Goal: Browse casually

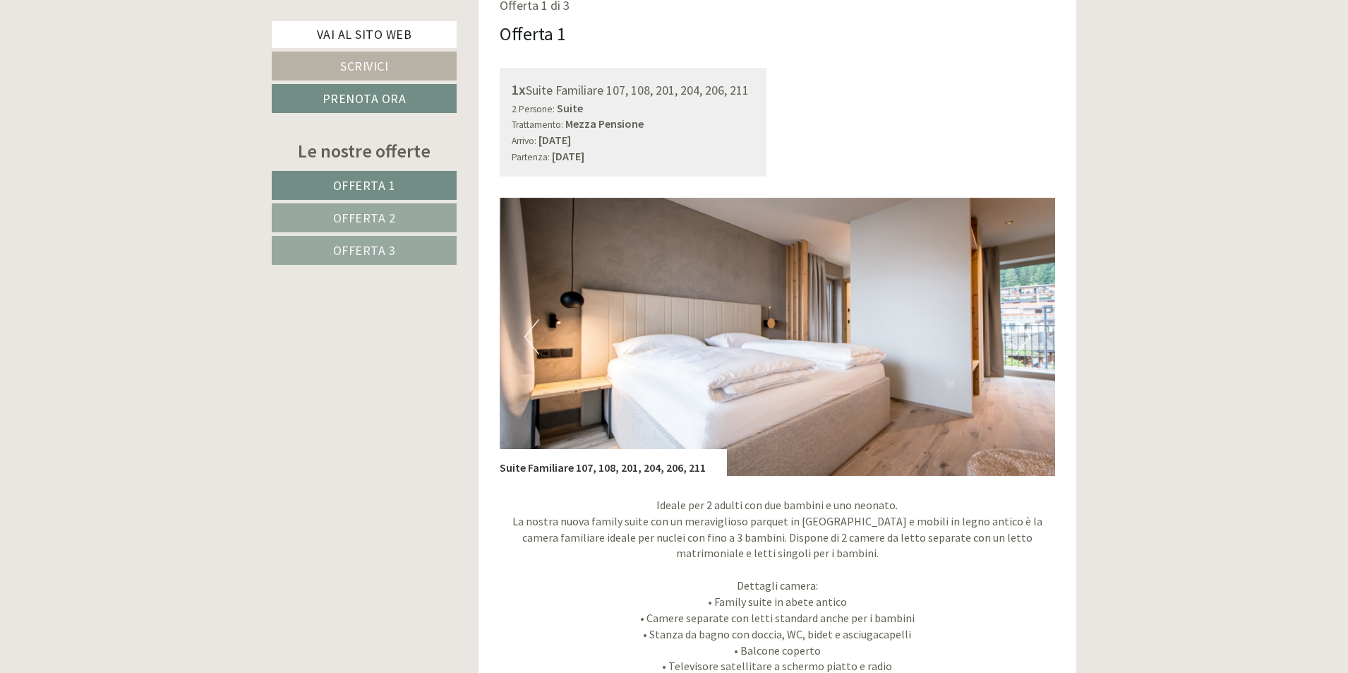
scroll to position [1059, 0]
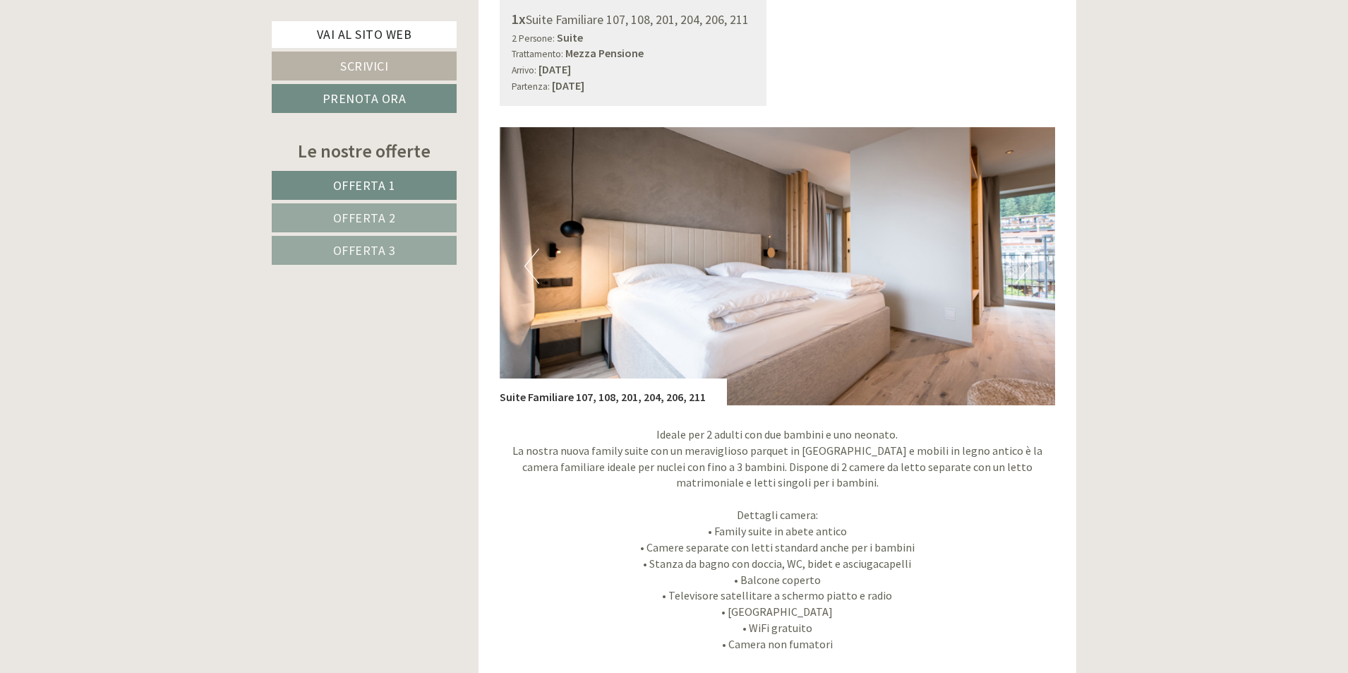
click at [1026, 264] on button "Next" at bounding box center [1023, 265] width 15 height 35
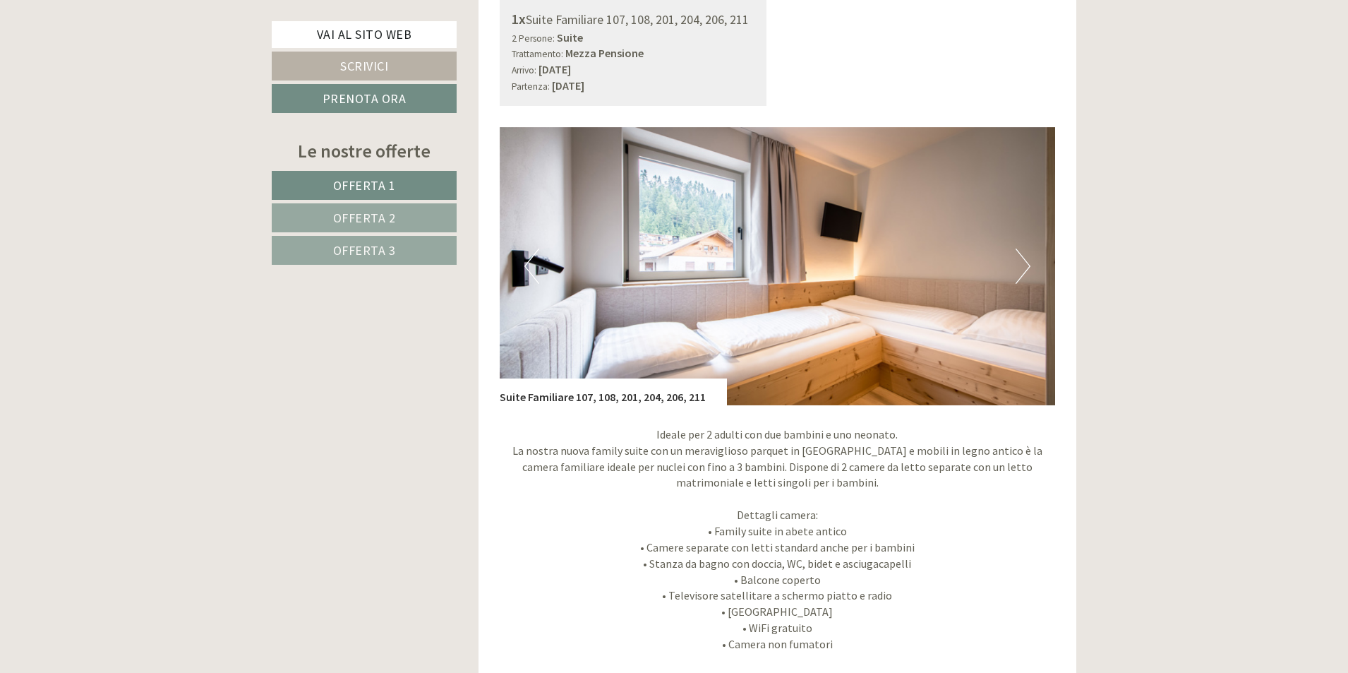
click at [1026, 264] on button "Next" at bounding box center [1023, 265] width 15 height 35
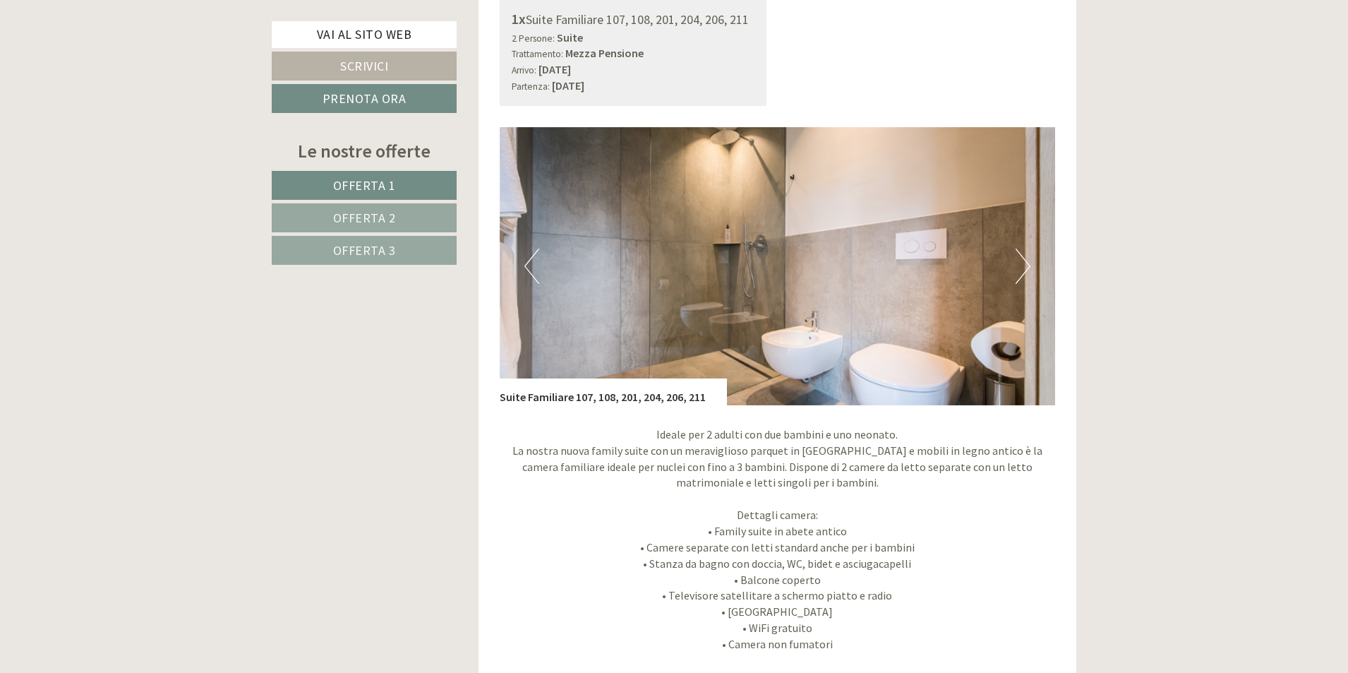
click at [1026, 264] on button "Next" at bounding box center [1023, 265] width 15 height 35
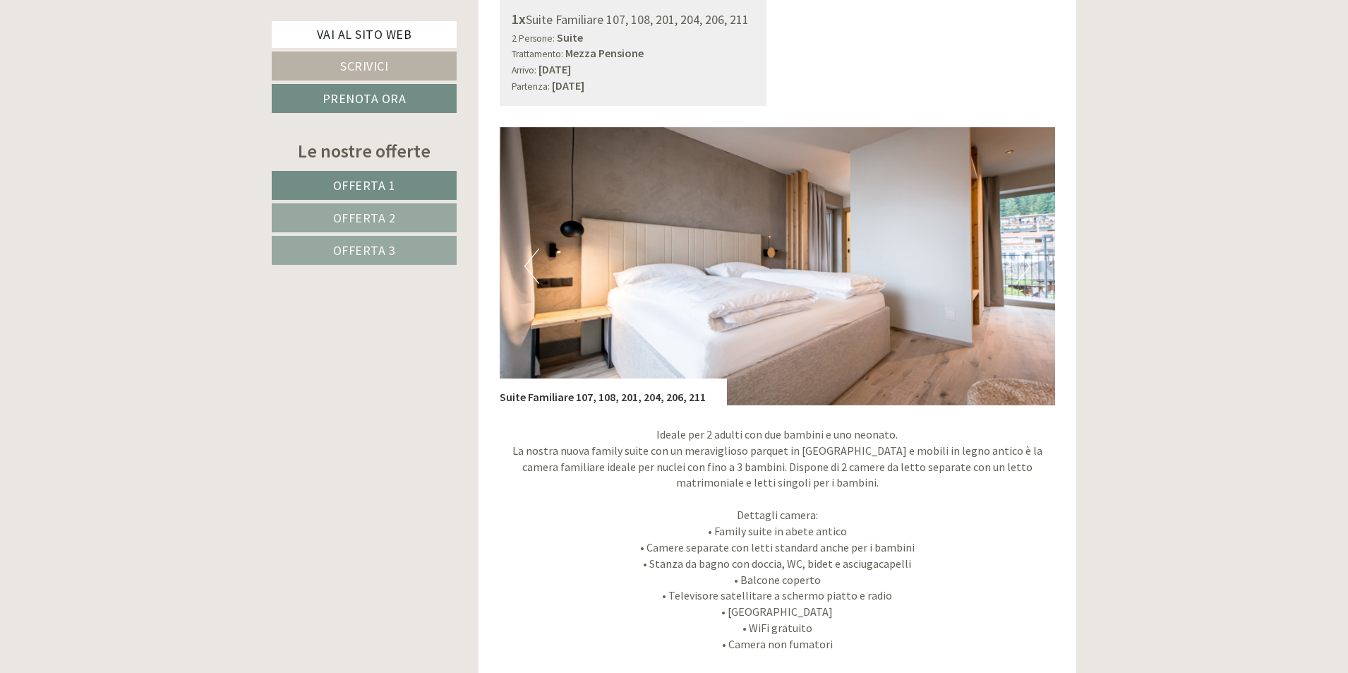
click at [1026, 264] on button "Next" at bounding box center [1023, 265] width 15 height 35
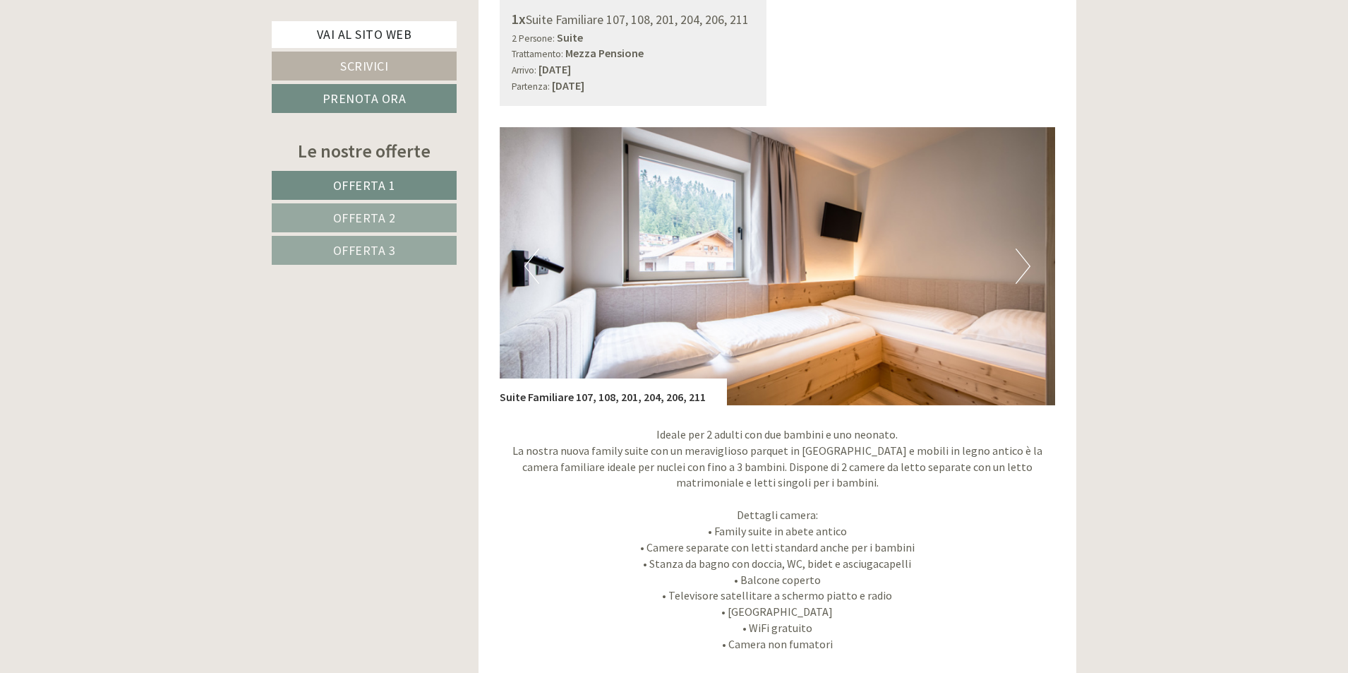
click at [1026, 264] on button "Next" at bounding box center [1023, 265] width 15 height 35
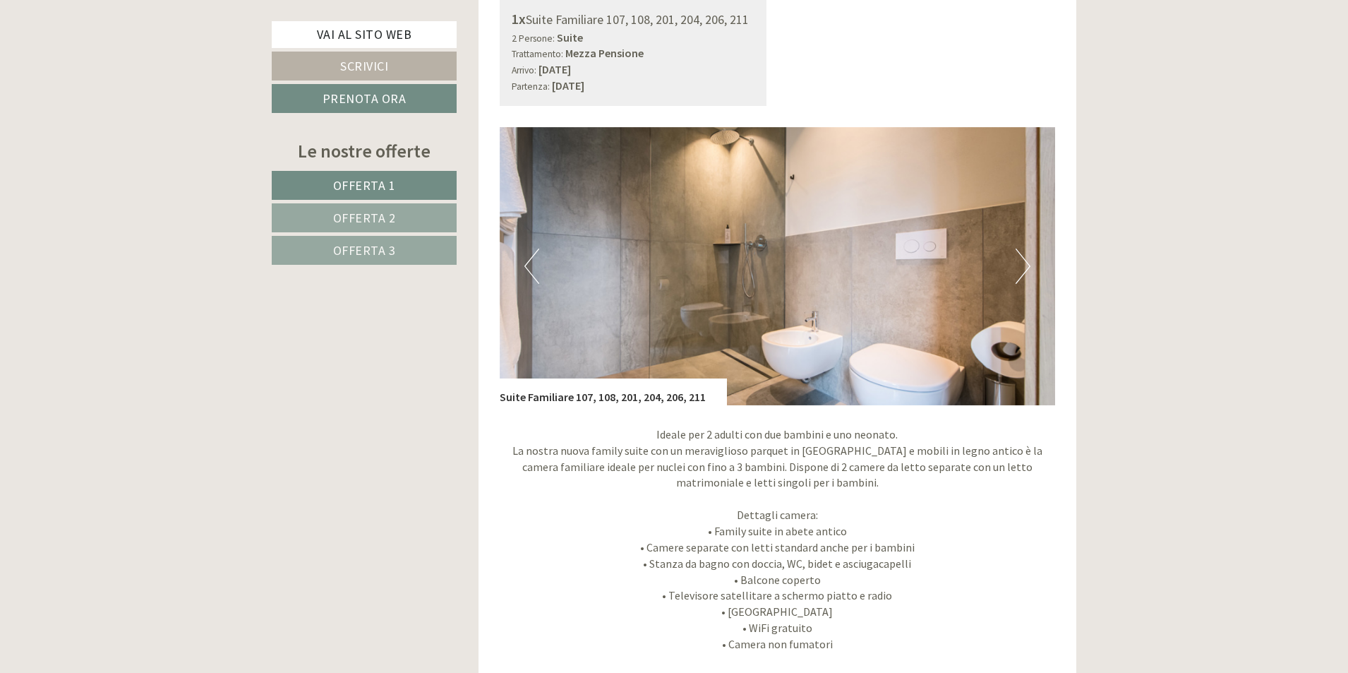
click at [1026, 264] on button "Next" at bounding box center [1023, 265] width 15 height 35
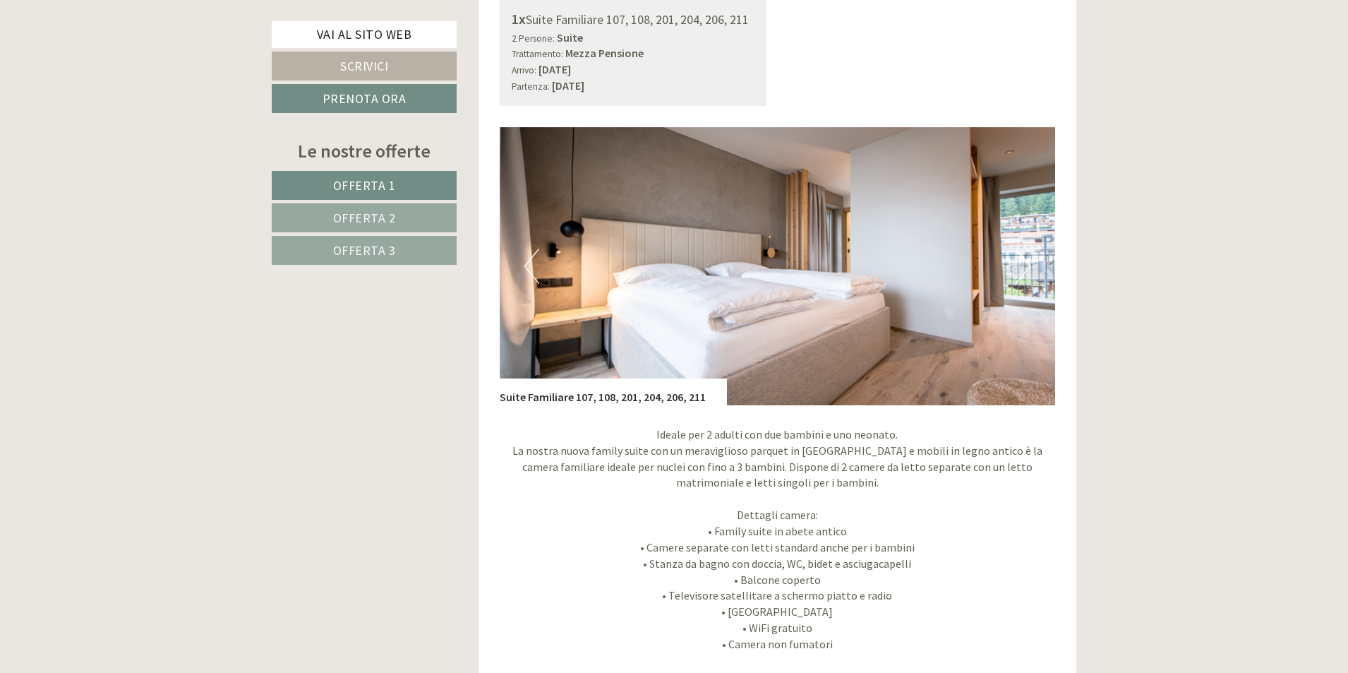
click at [1026, 264] on button "Next" at bounding box center [1023, 265] width 15 height 35
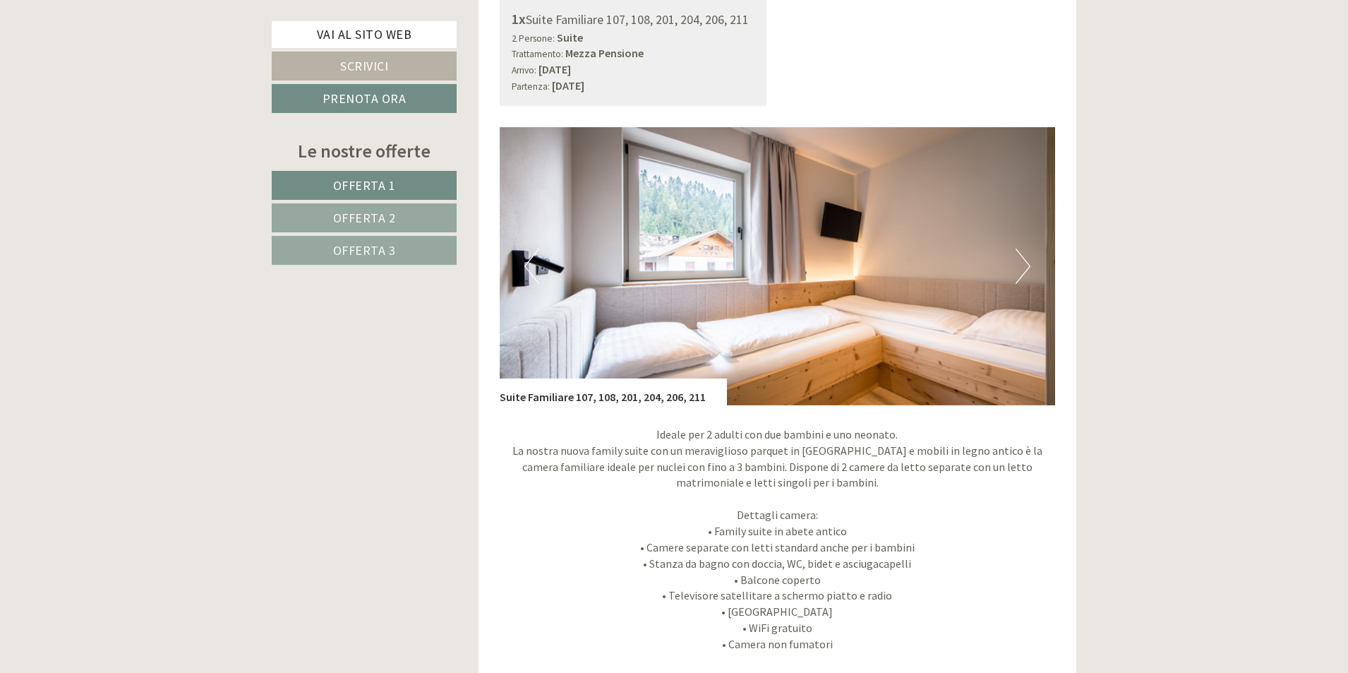
click at [1026, 264] on button "Next" at bounding box center [1023, 265] width 15 height 35
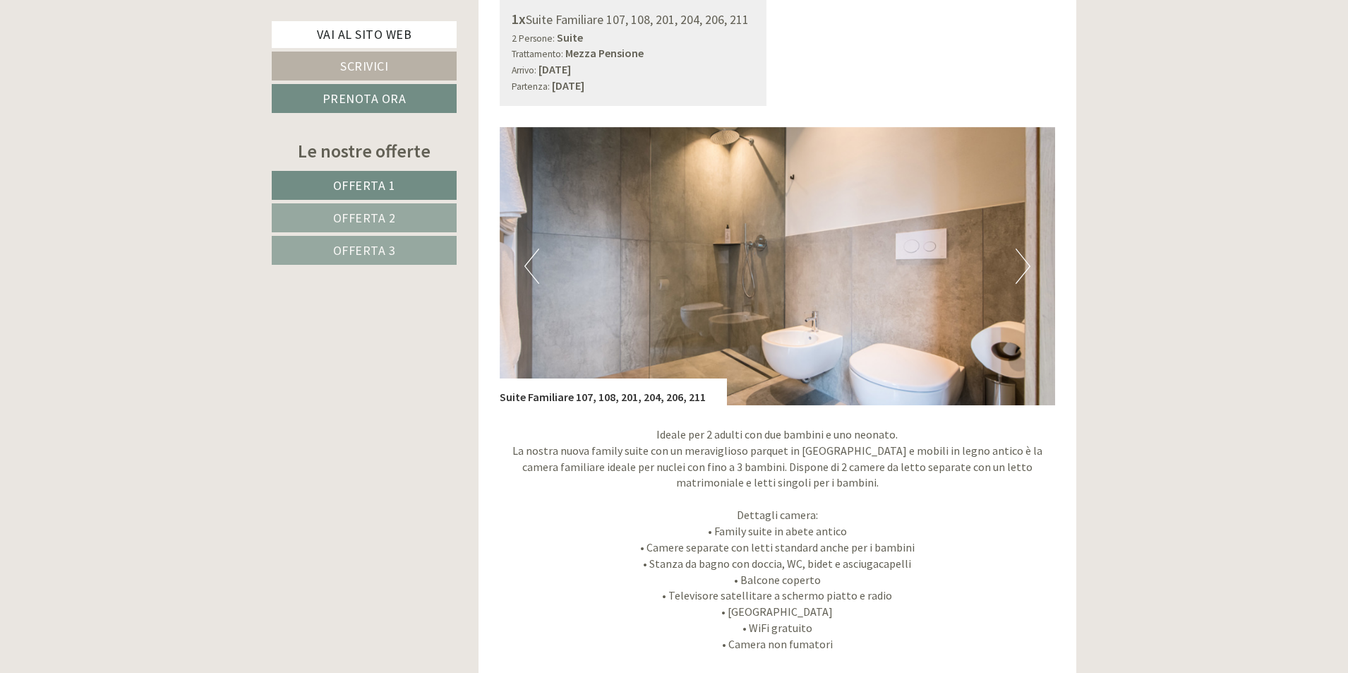
click at [1026, 264] on button "Next" at bounding box center [1023, 265] width 15 height 35
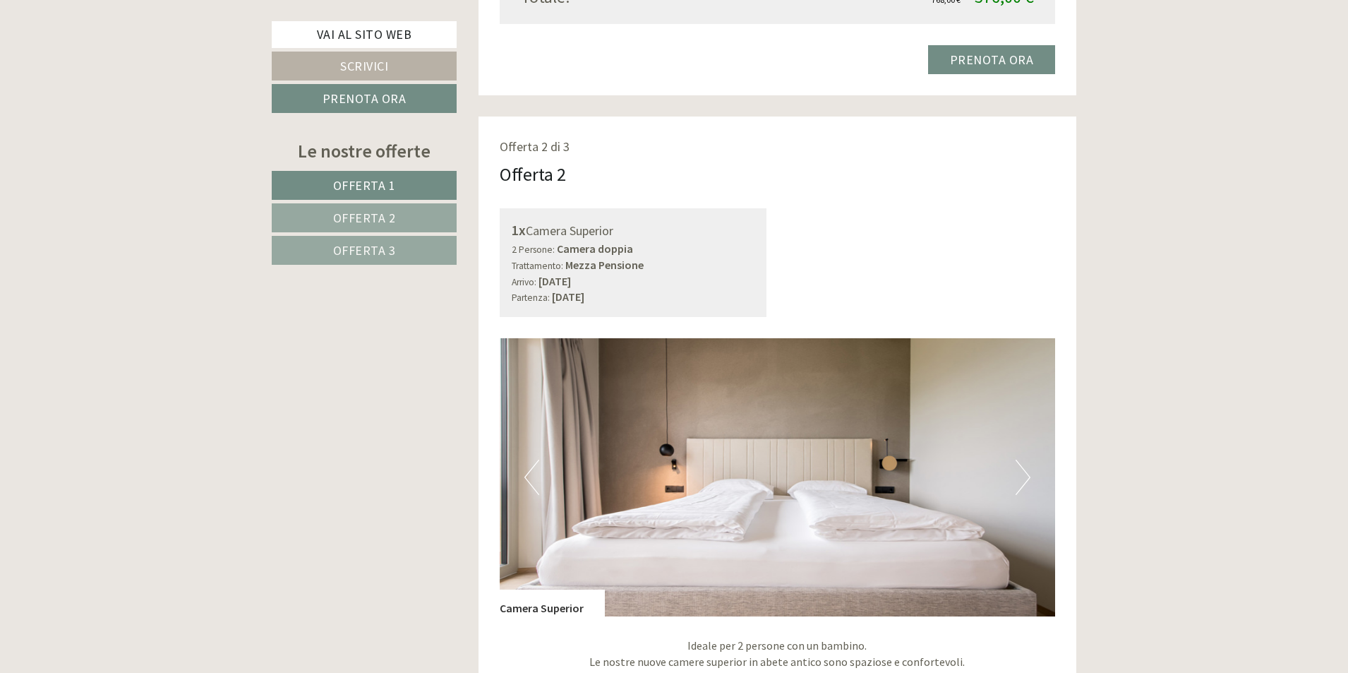
scroll to position [1977, 0]
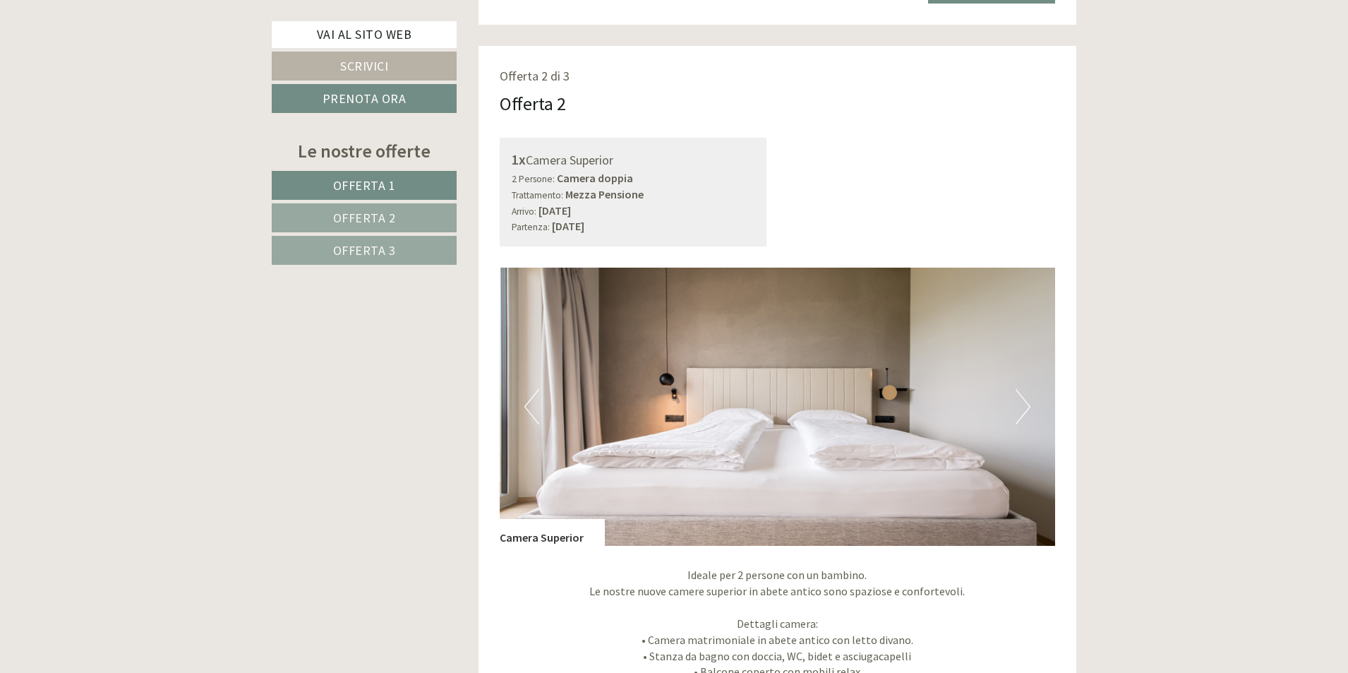
click at [1028, 403] on button "Next" at bounding box center [1023, 406] width 15 height 35
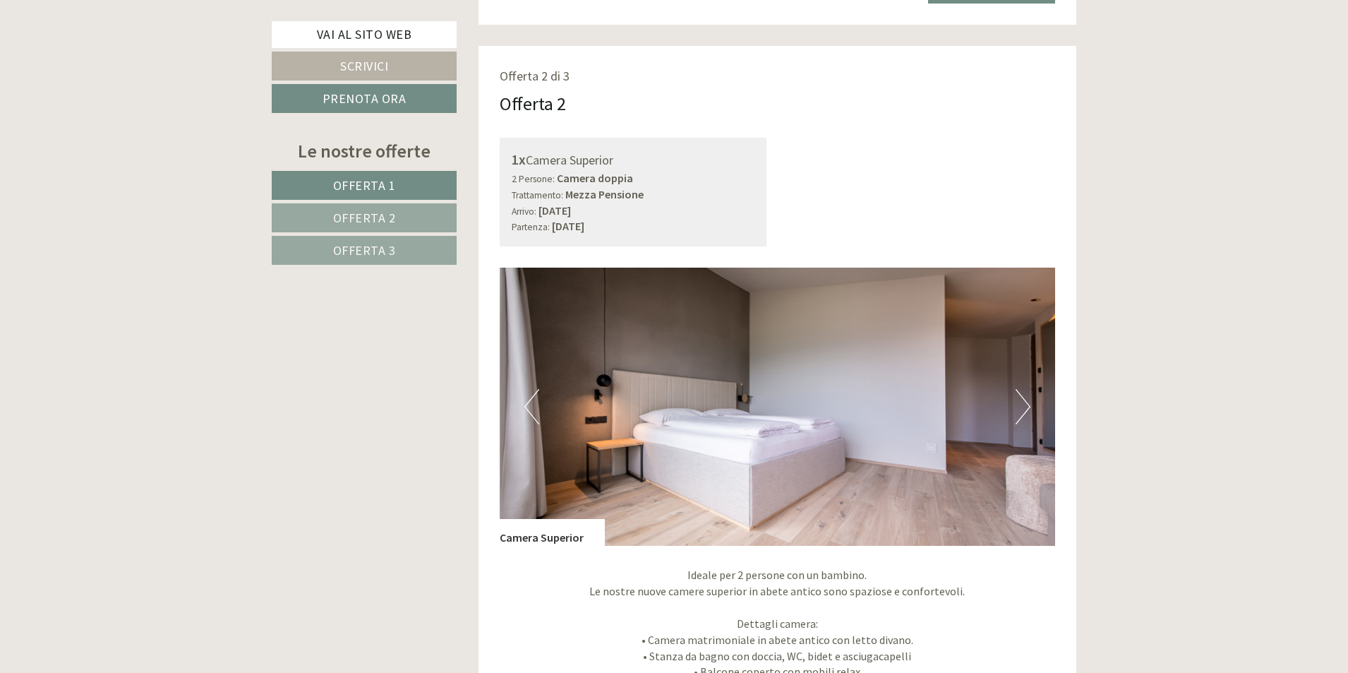
click at [1028, 403] on button "Next" at bounding box center [1023, 406] width 15 height 35
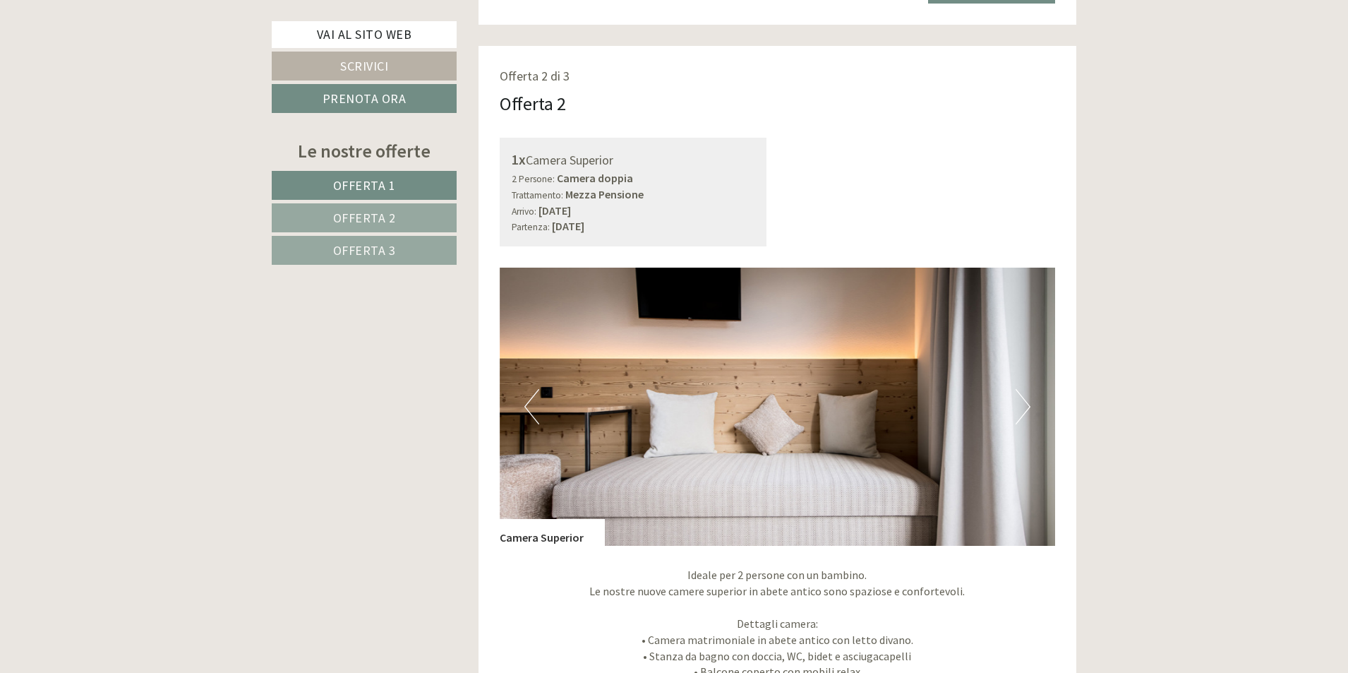
click at [1028, 403] on button "Next" at bounding box center [1023, 406] width 15 height 35
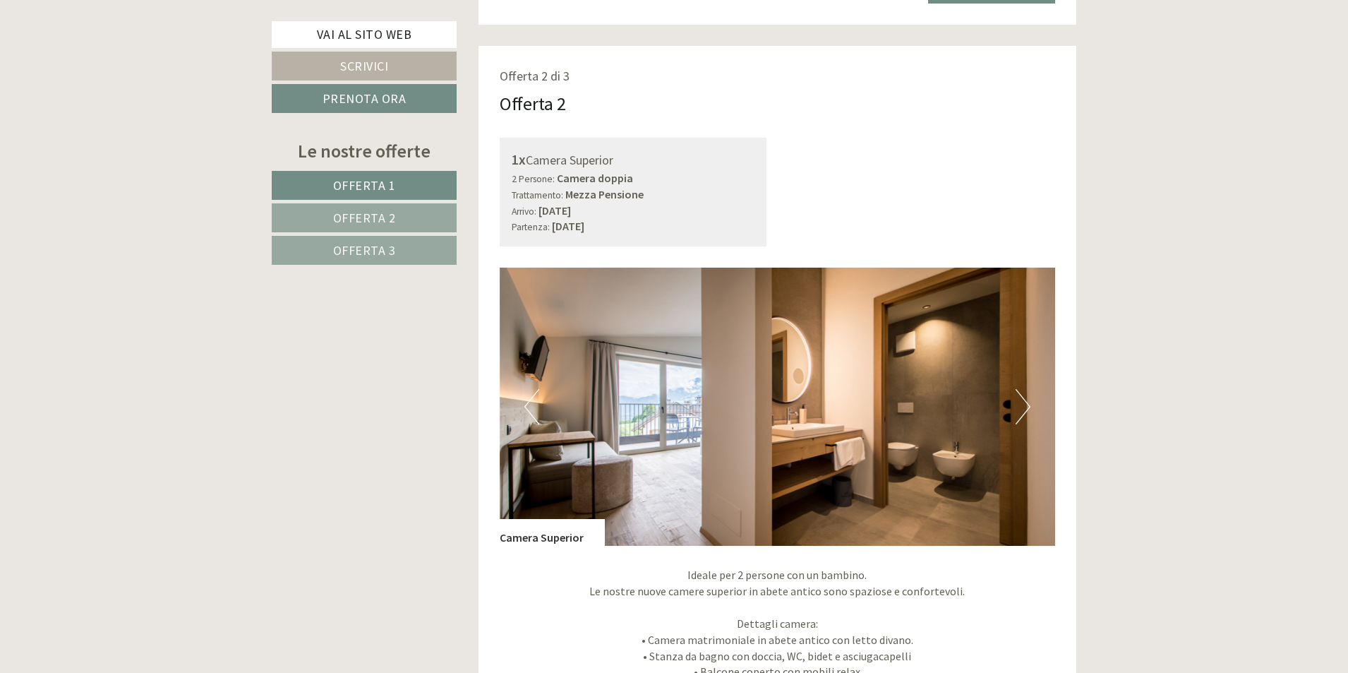
click at [1028, 403] on button "Next" at bounding box center [1023, 406] width 15 height 35
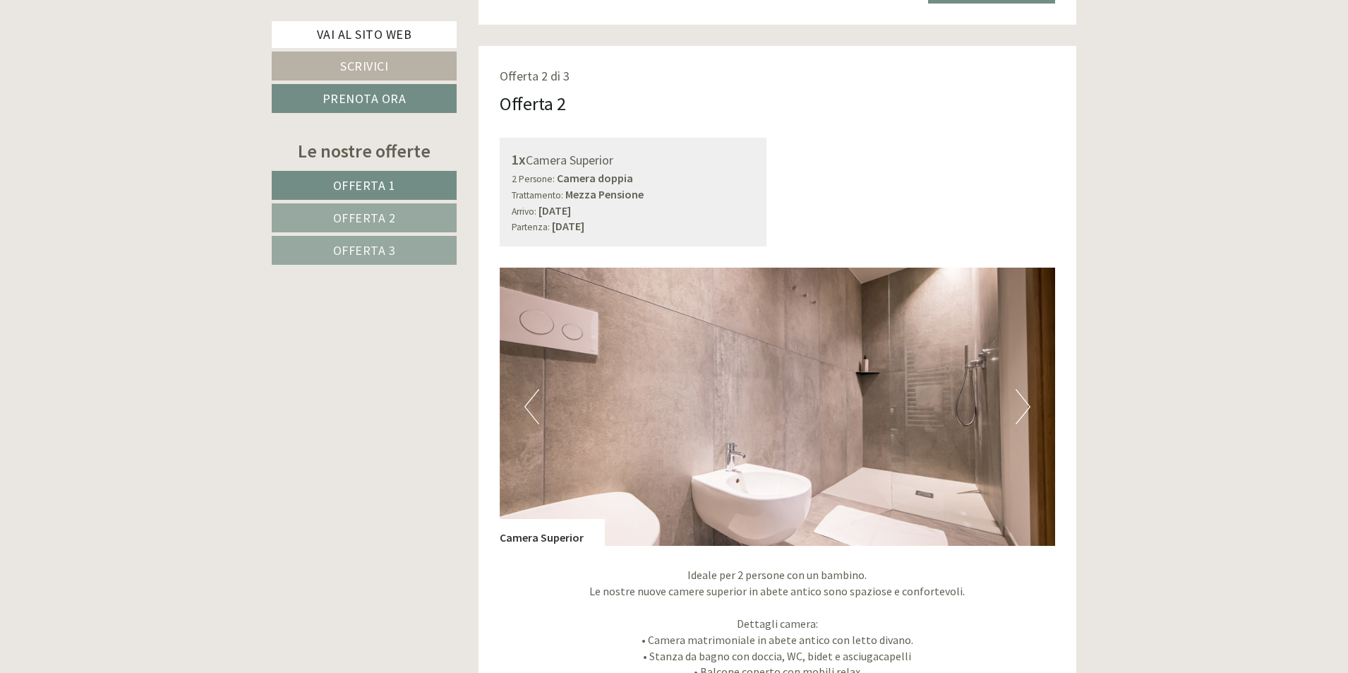
click at [1028, 403] on button "Next" at bounding box center [1023, 406] width 15 height 35
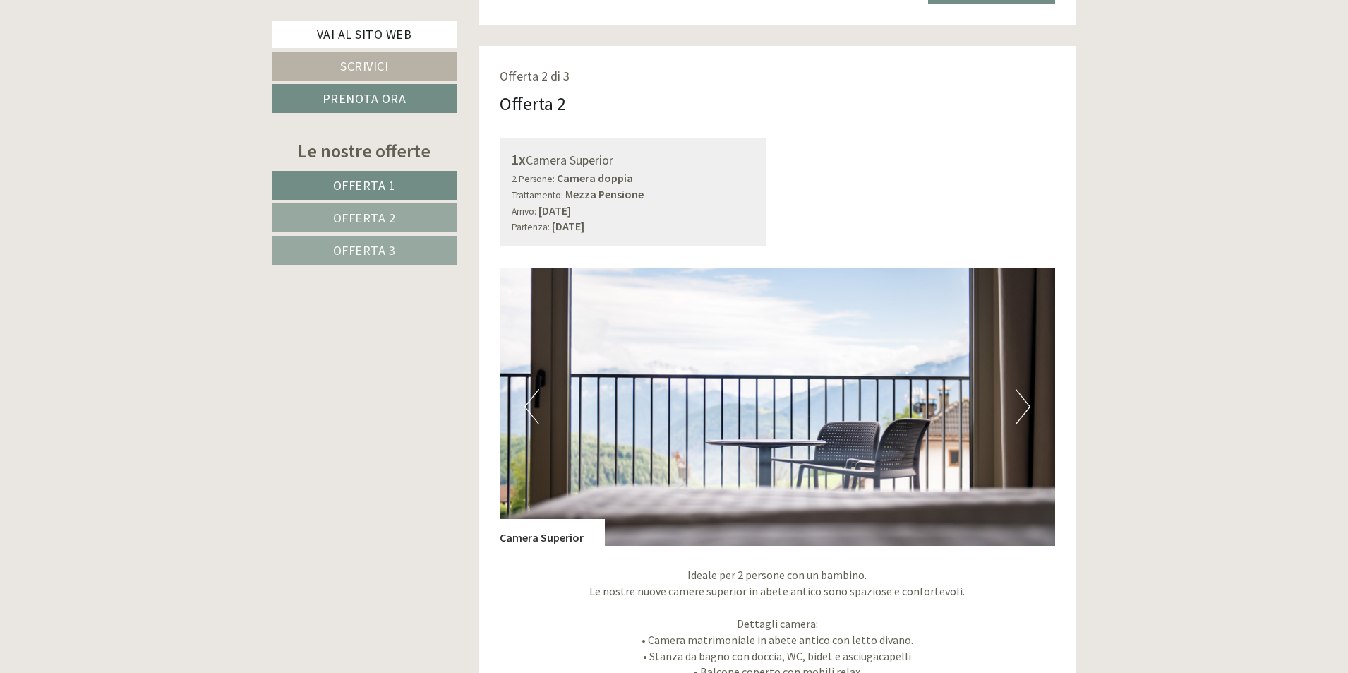
click at [1028, 403] on button "Next" at bounding box center [1023, 406] width 15 height 35
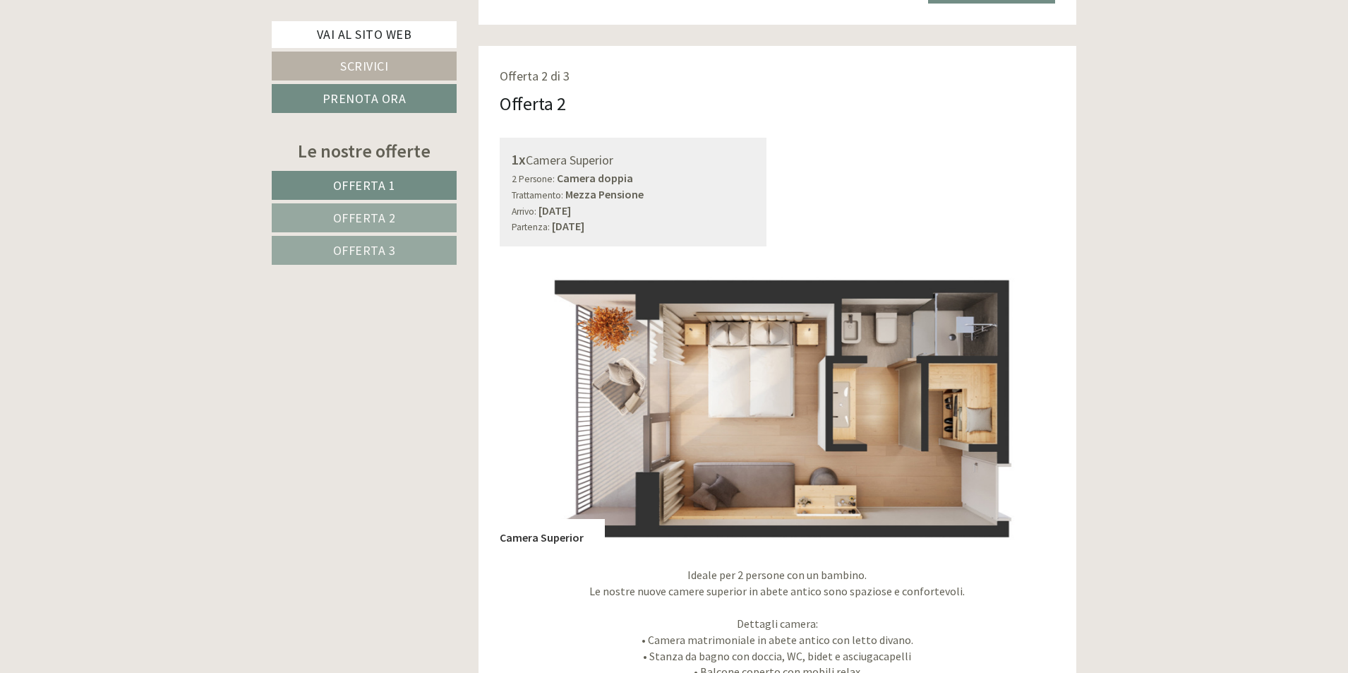
click at [1028, 403] on button "Next" at bounding box center [1023, 406] width 15 height 35
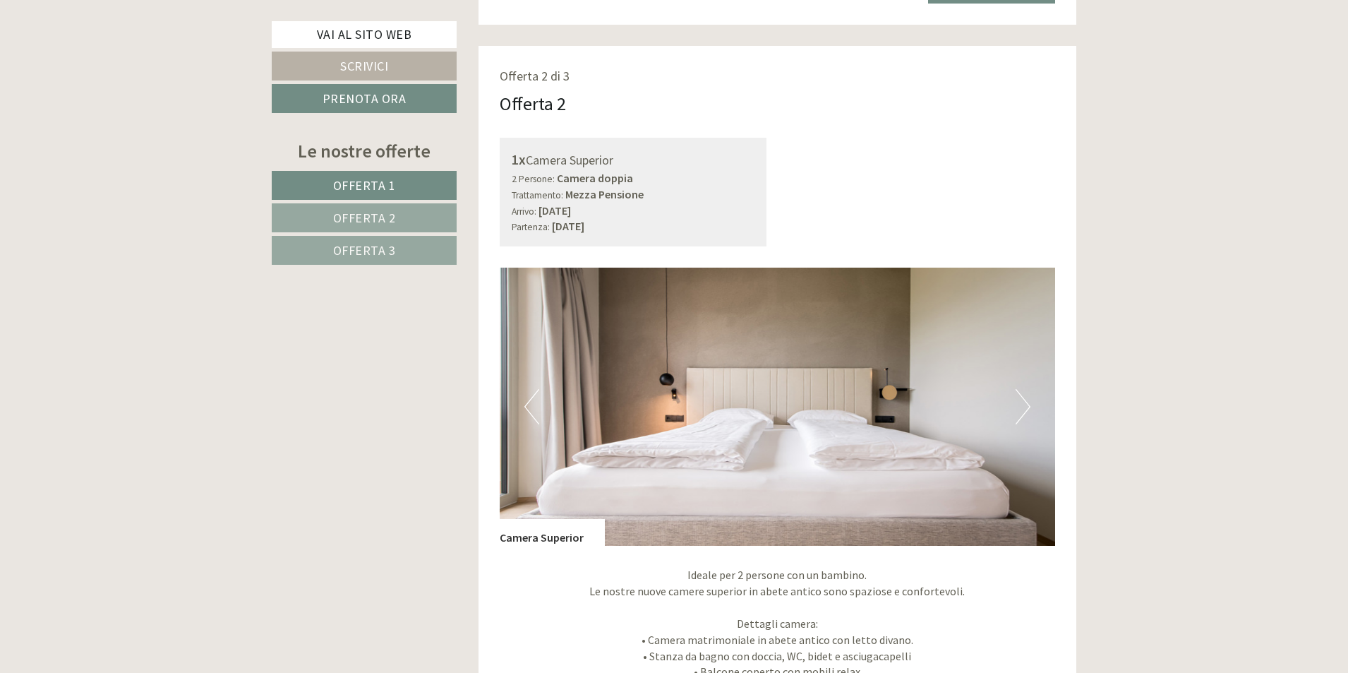
click at [1028, 403] on button "Next" at bounding box center [1023, 406] width 15 height 35
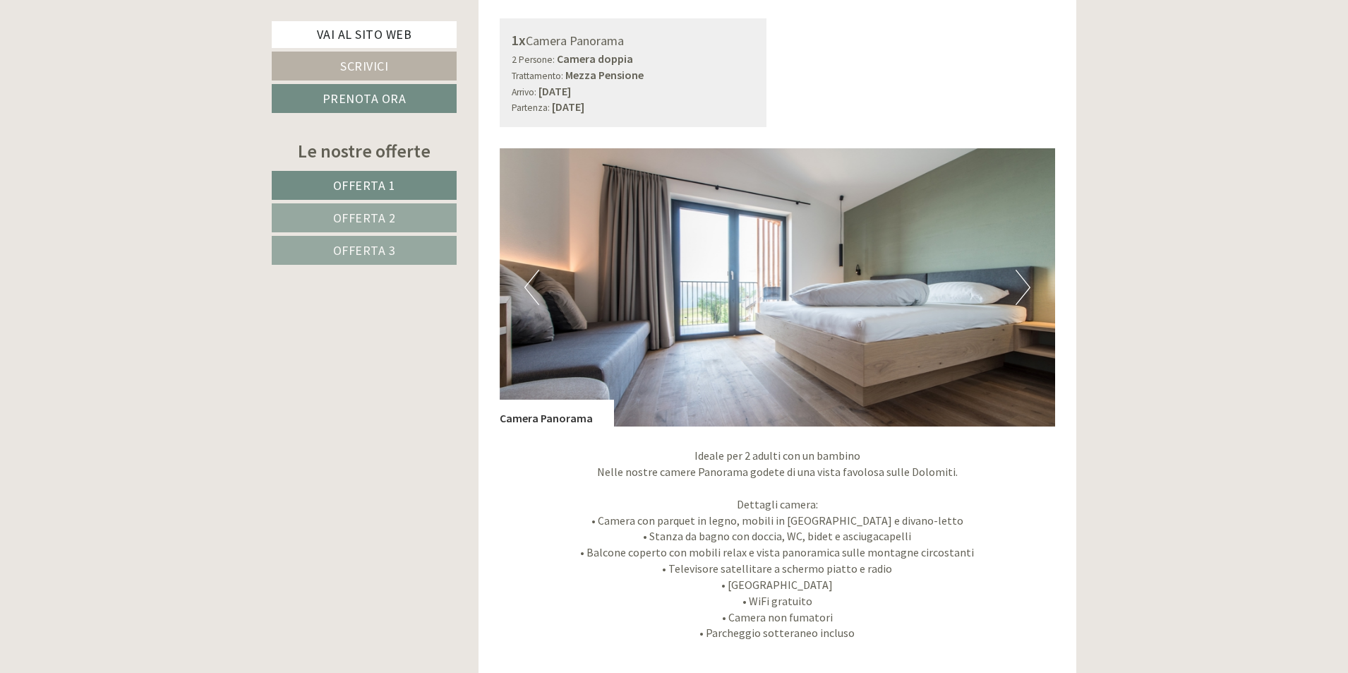
scroll to position [3247, 0]
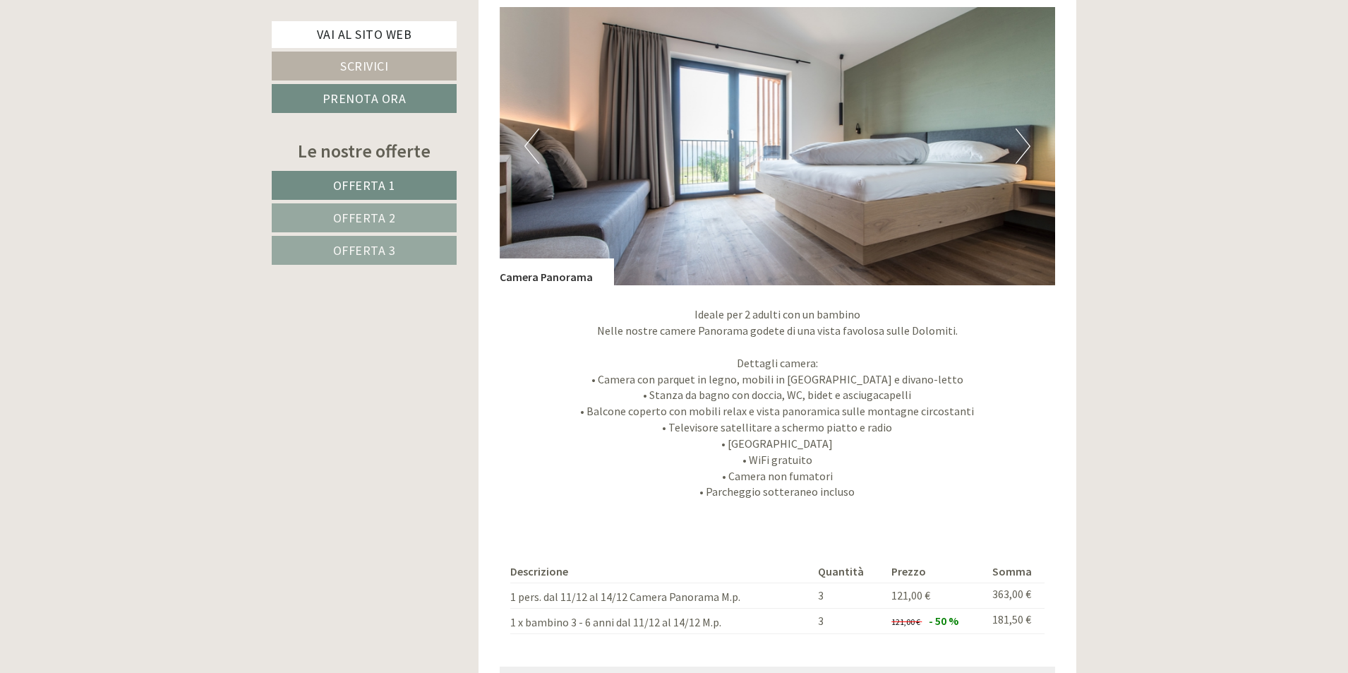
click at [1033, 140] on img at bounding box center [778, 146] width 556 height 278
click at [1032, 143] on img at bounding box center [778, 146] width 556 height 278
click at [1022, 147] on button "Next" at bounding box center [1023, 145] width 15 height 35
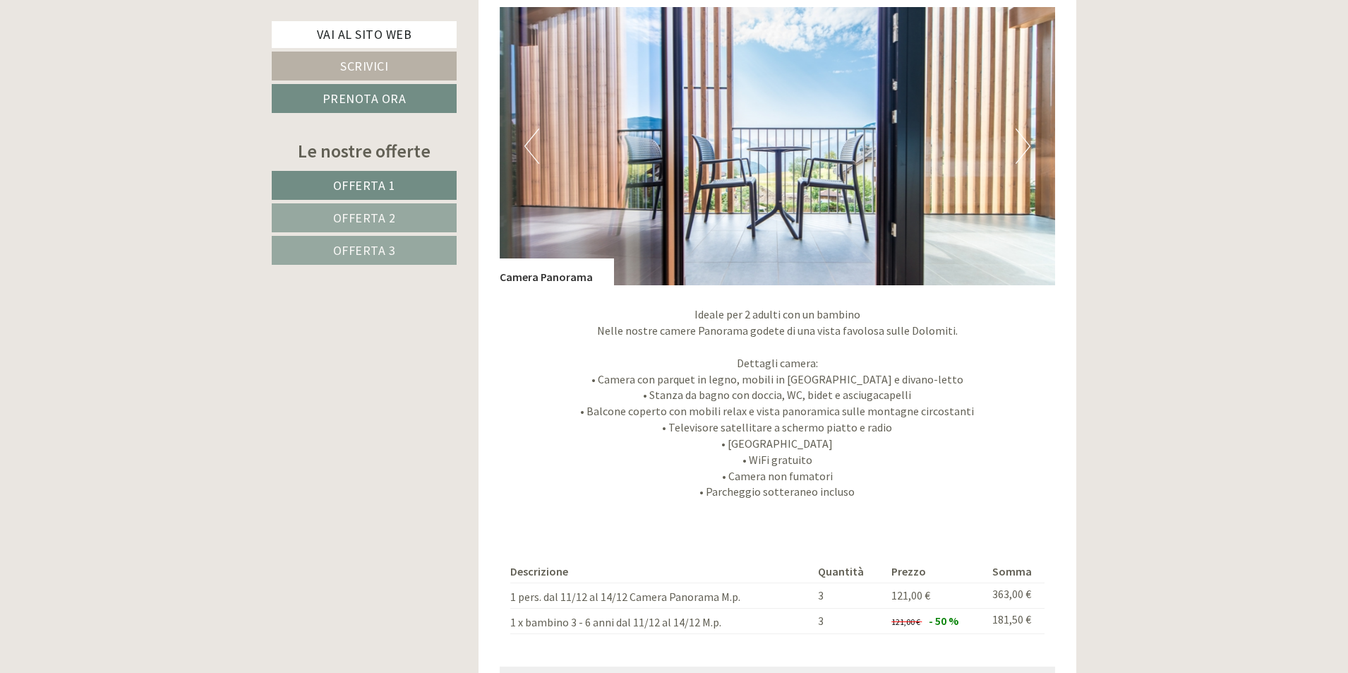
click at [1022, 147] on button "Next" at bounding box center [1023, 145] width 15 height 35
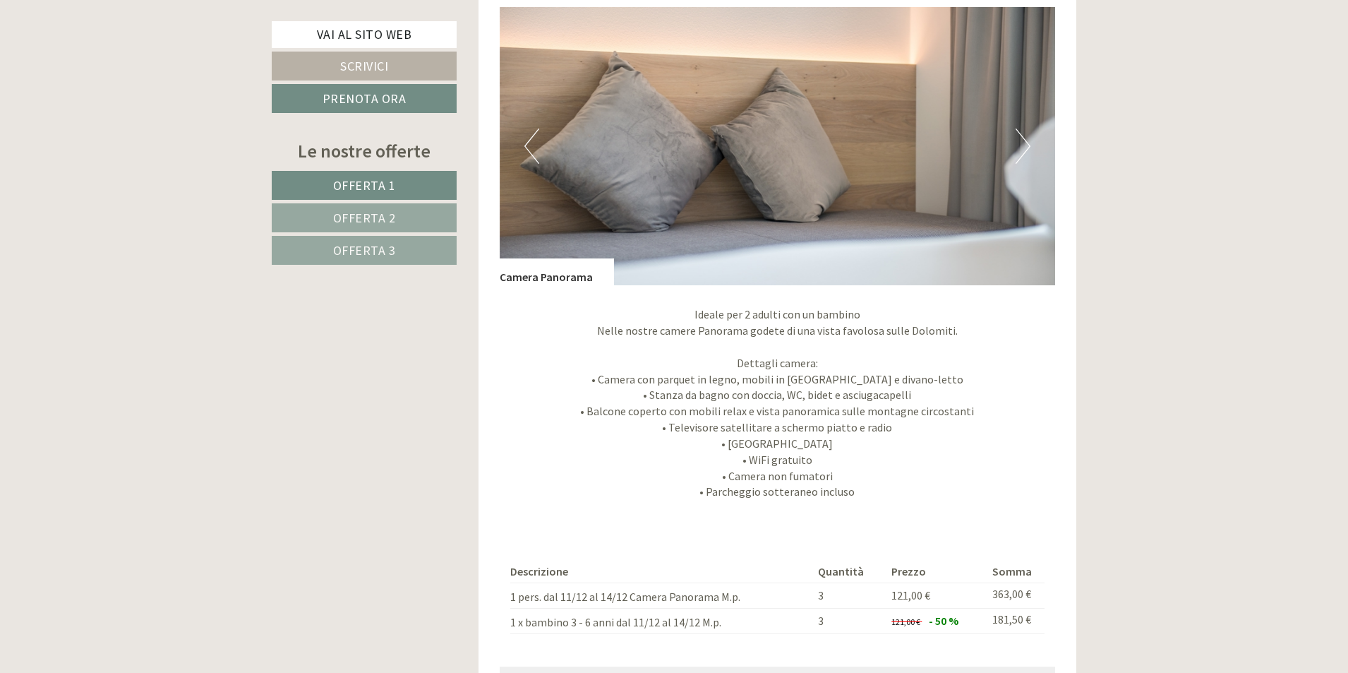
click at [1022, 147] on button "Next" at bounding box center [1023, 145] width 15 height 35
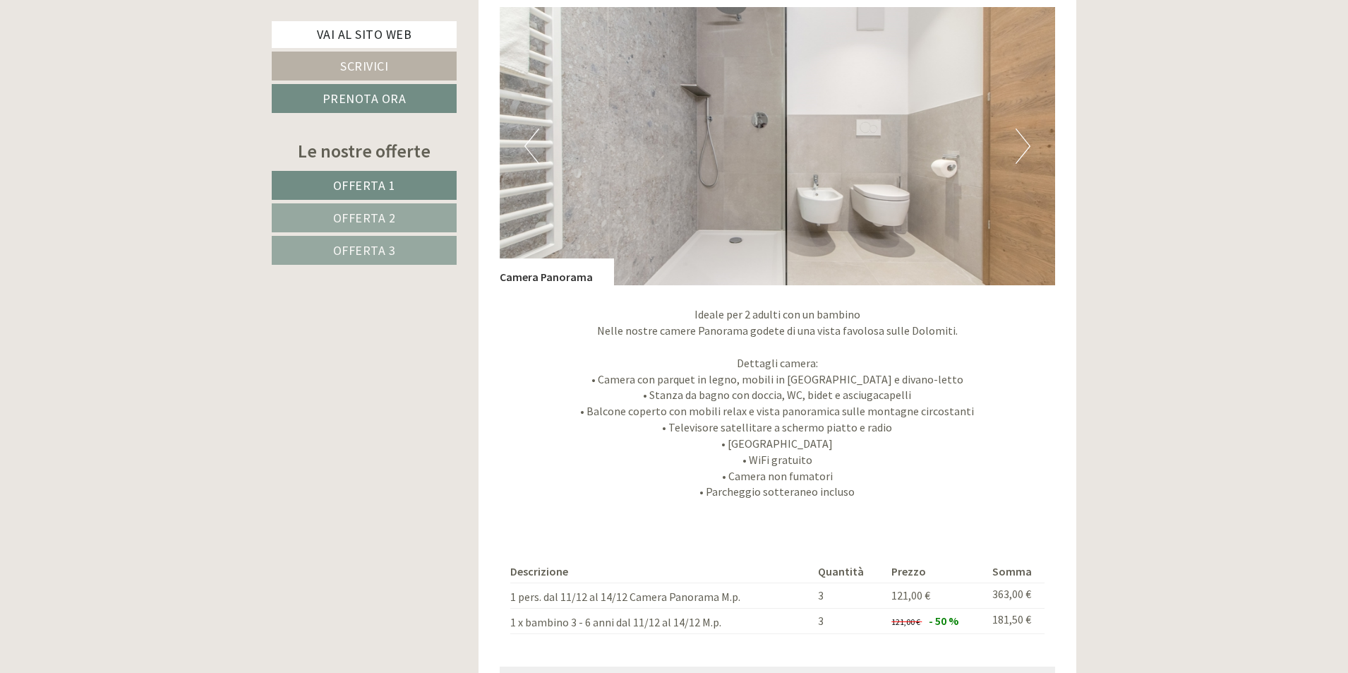
click at [1022, 147] on button "Next" at bounding box center [1023, 145] width 15 height 35
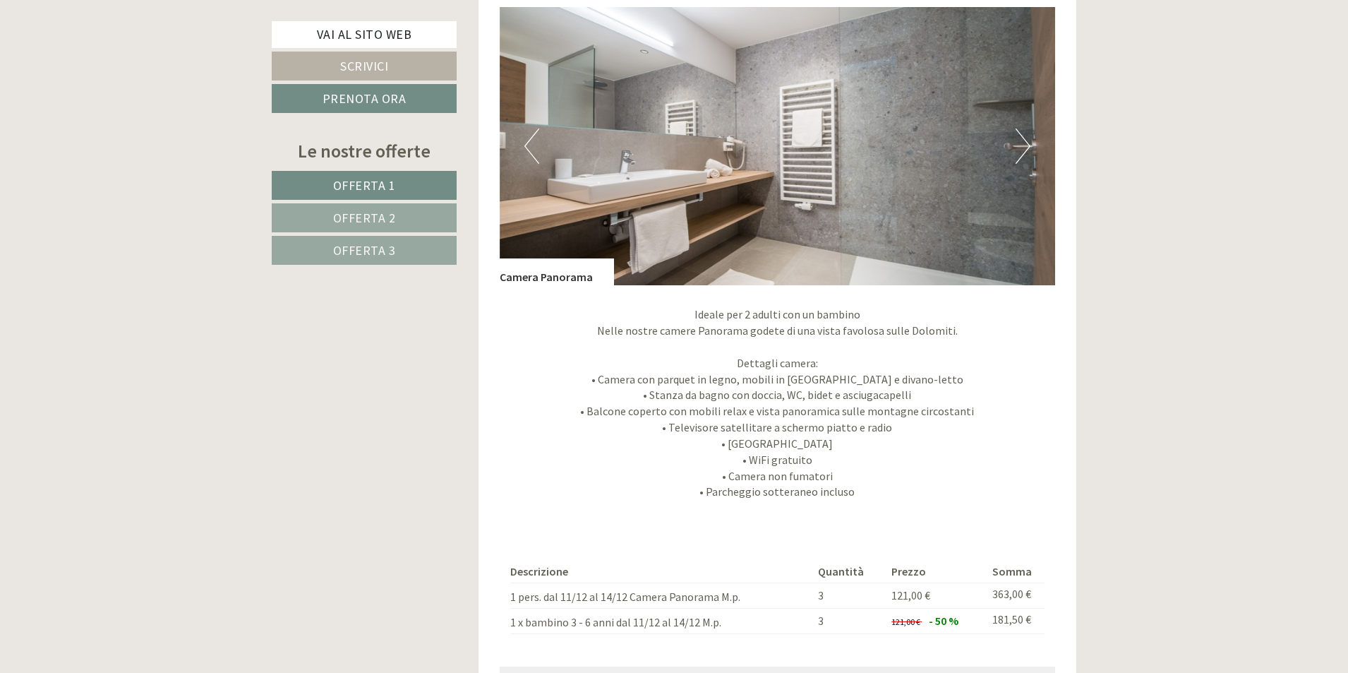
click at [1022, 147] on button "Next" at bounding box center [1023, 145] width 15 height 35
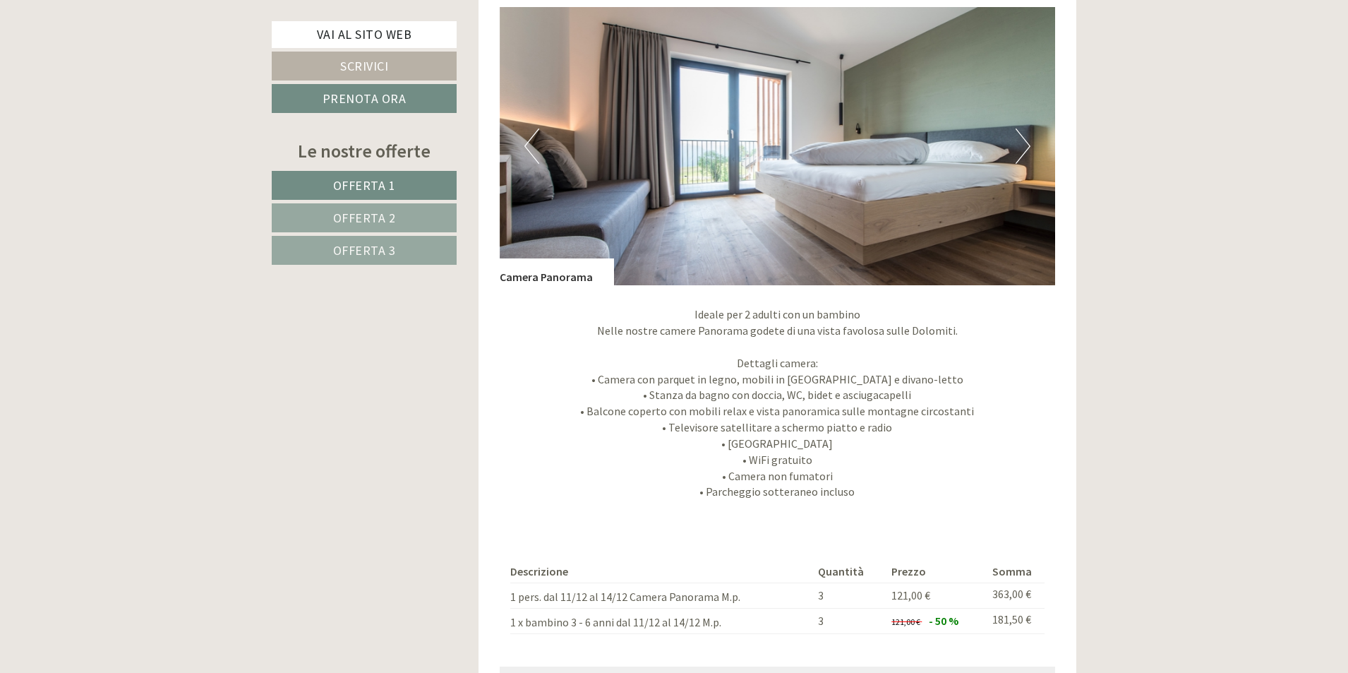
click at [1022, 147] on button "Next" at bounding box center [1023, 145] width 15 height 35
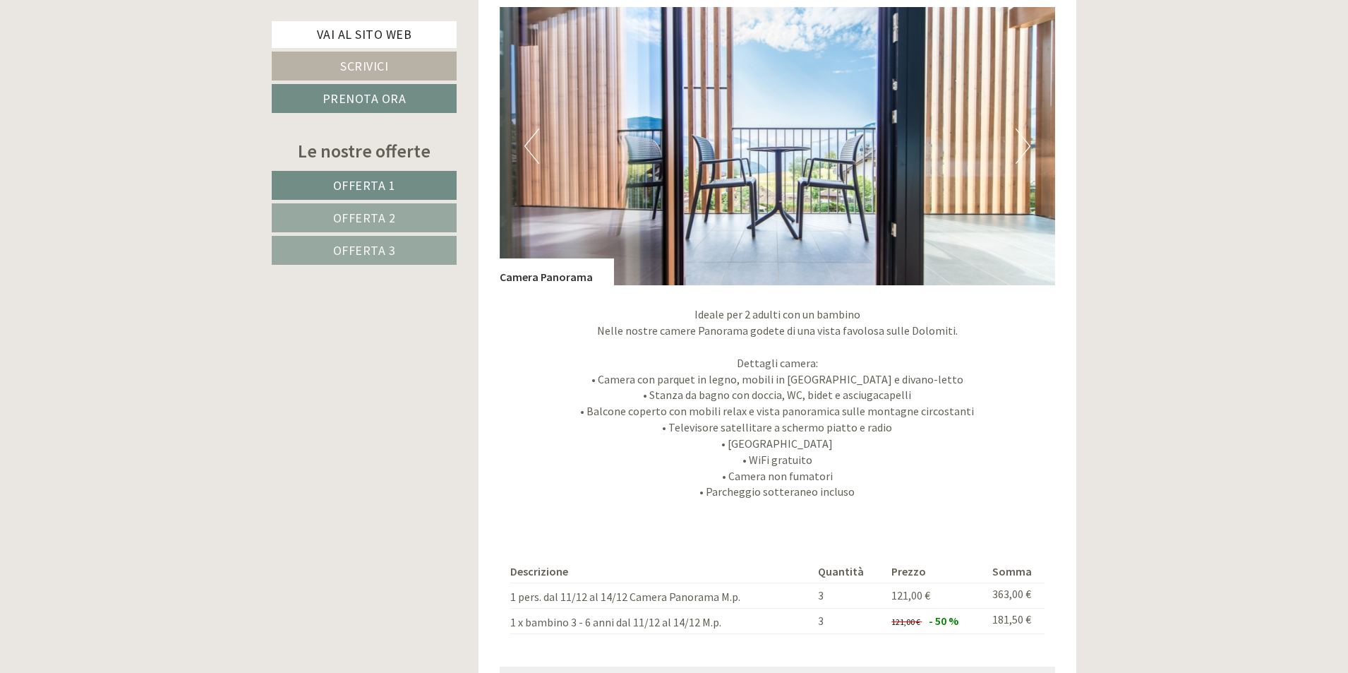
click at [1022, 147] on button "Next" at bounding box center [1023, 145] width 15 height 35
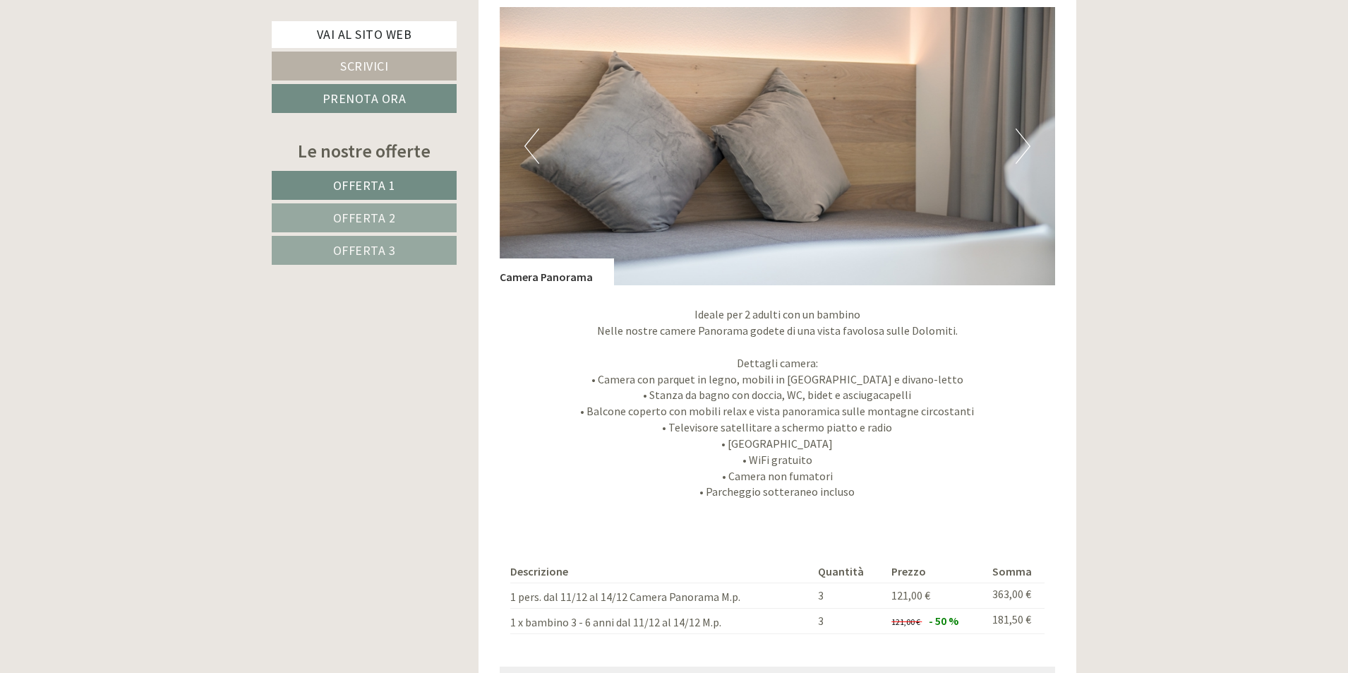
click at [1022, 147] on button "Next" at bounding box center [1023, 145] width 15 height 35
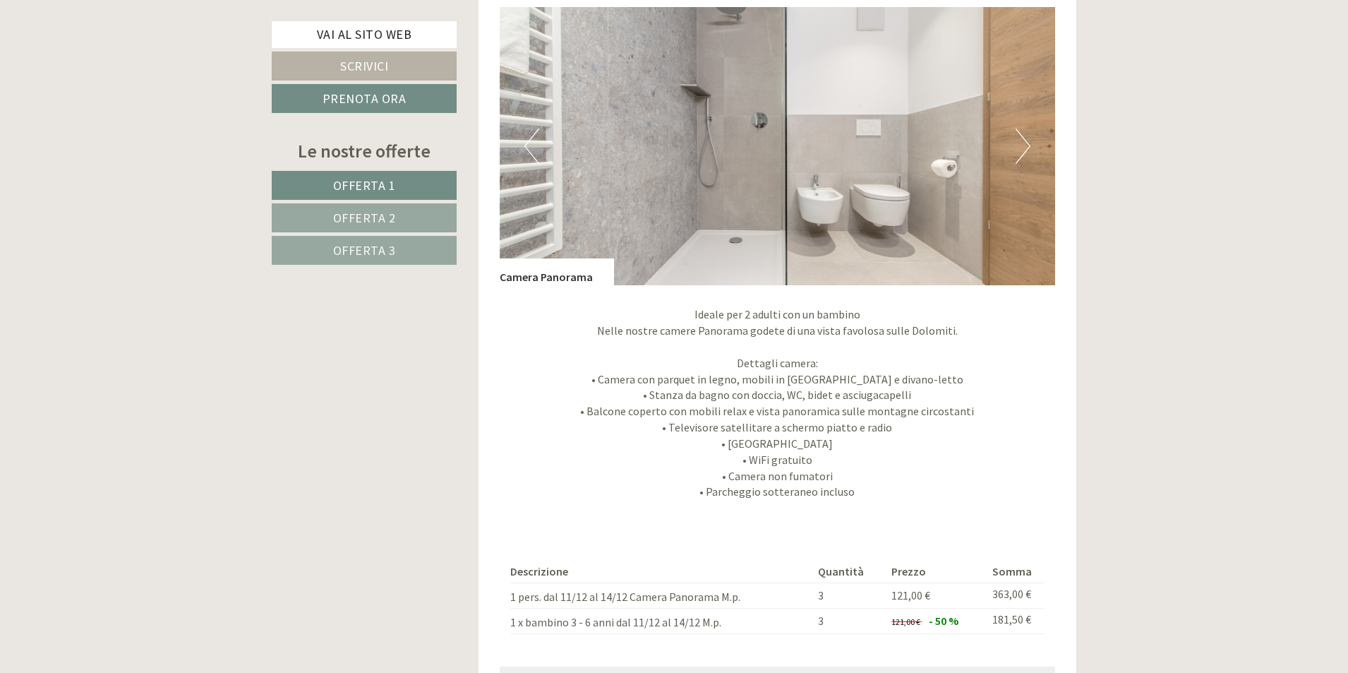
click at [1022, 147] on button "Next" at bounding box center [1023, 145] width 15 height 35
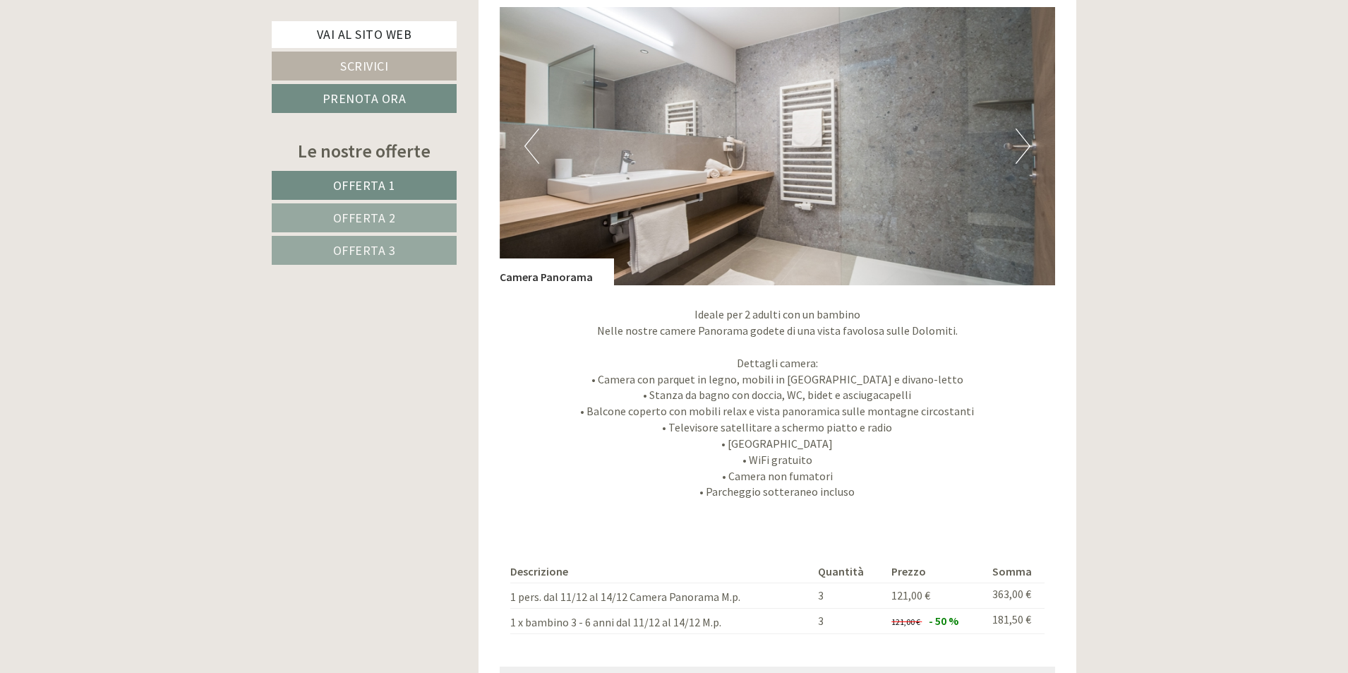
click at [1022, 147] on button "Next" at bounding box center [1023, 145] width 15 height 35
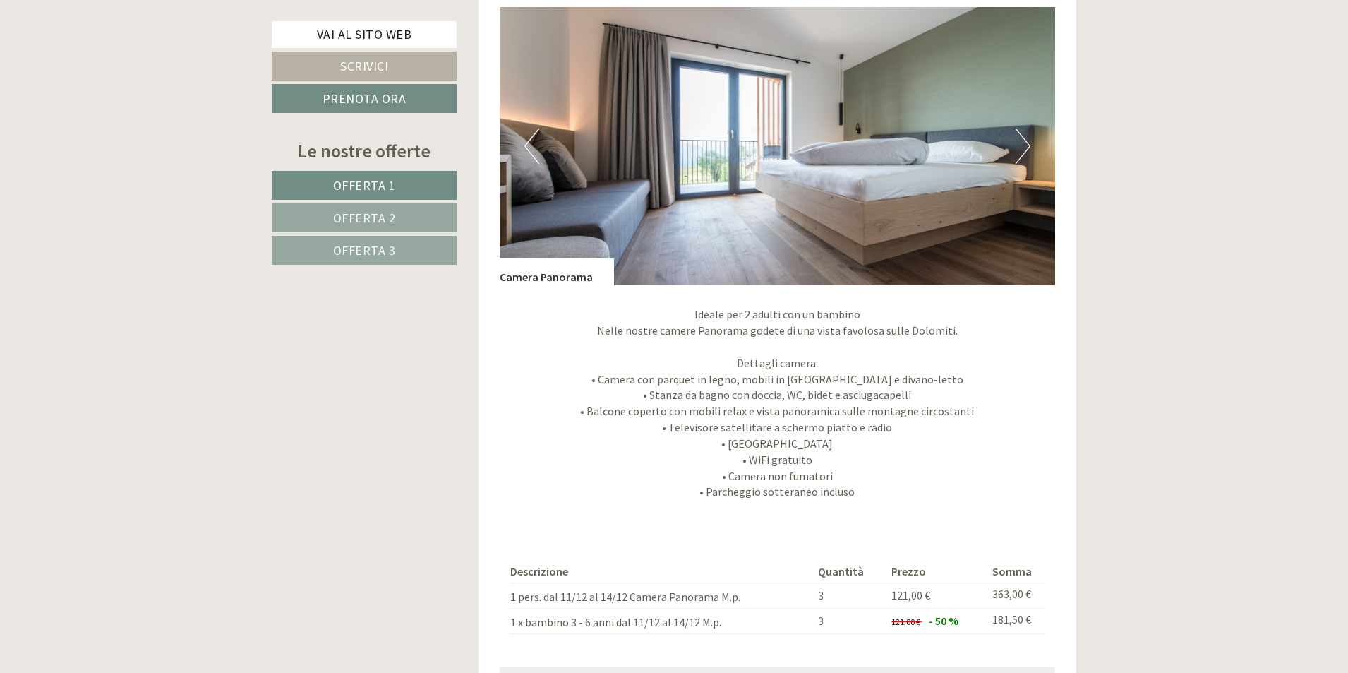
click at [1022, 147] on button "Next" at bounding box center [1023, 145] width 15 height 35
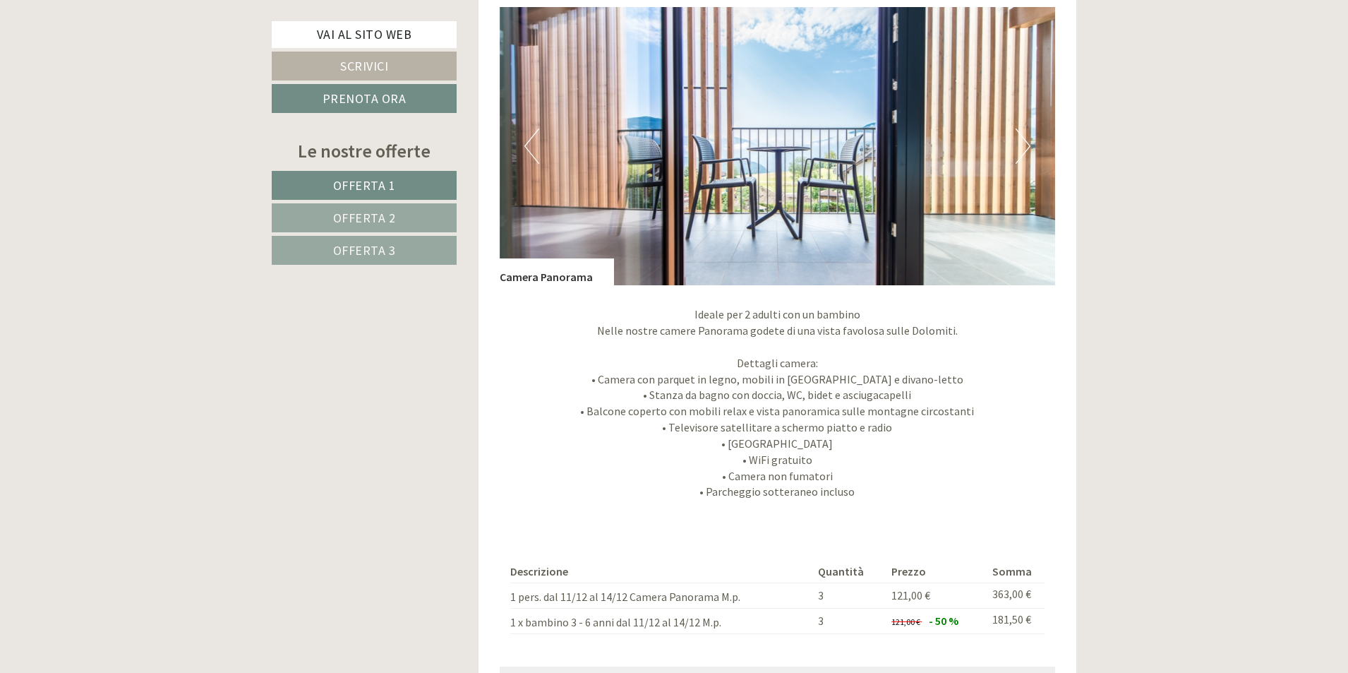
click at [1022, 147] on button "Next" at bounding box center [1023, 145] width 15 height 35
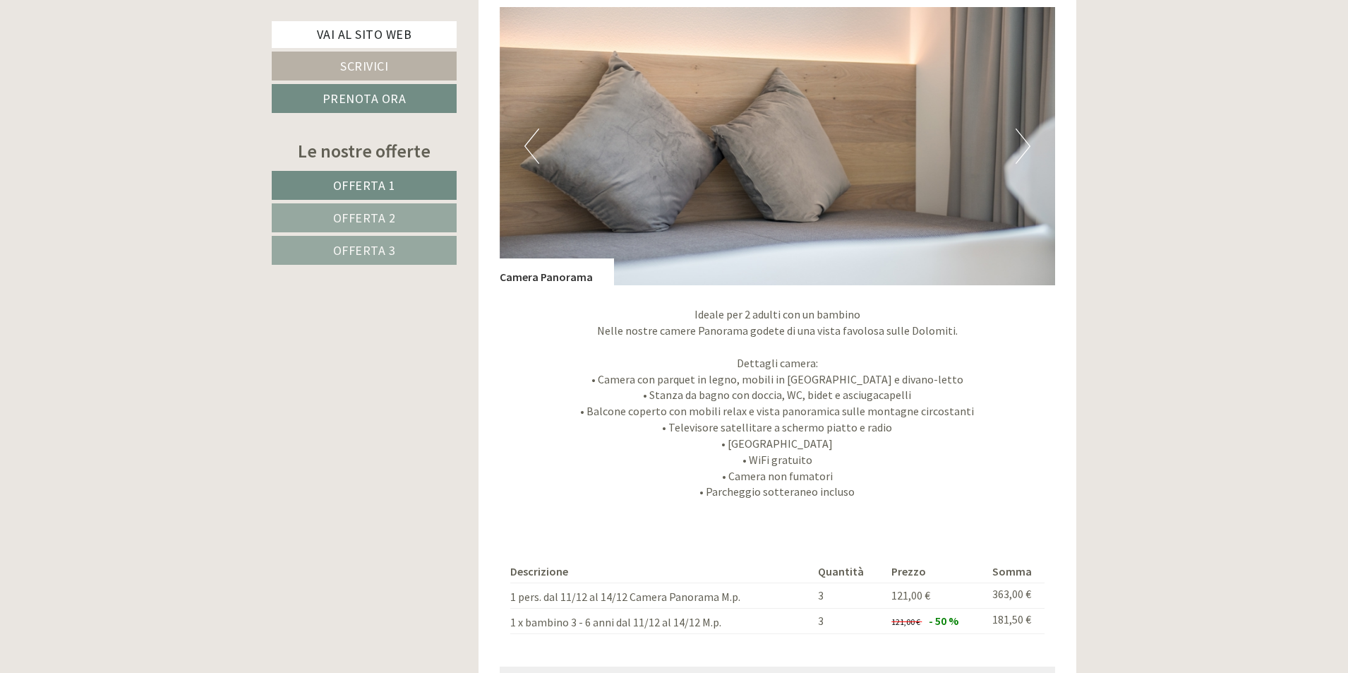
click at [1022, 147] on button "Next" at bounding box center [1023, 145] width 15 height 35
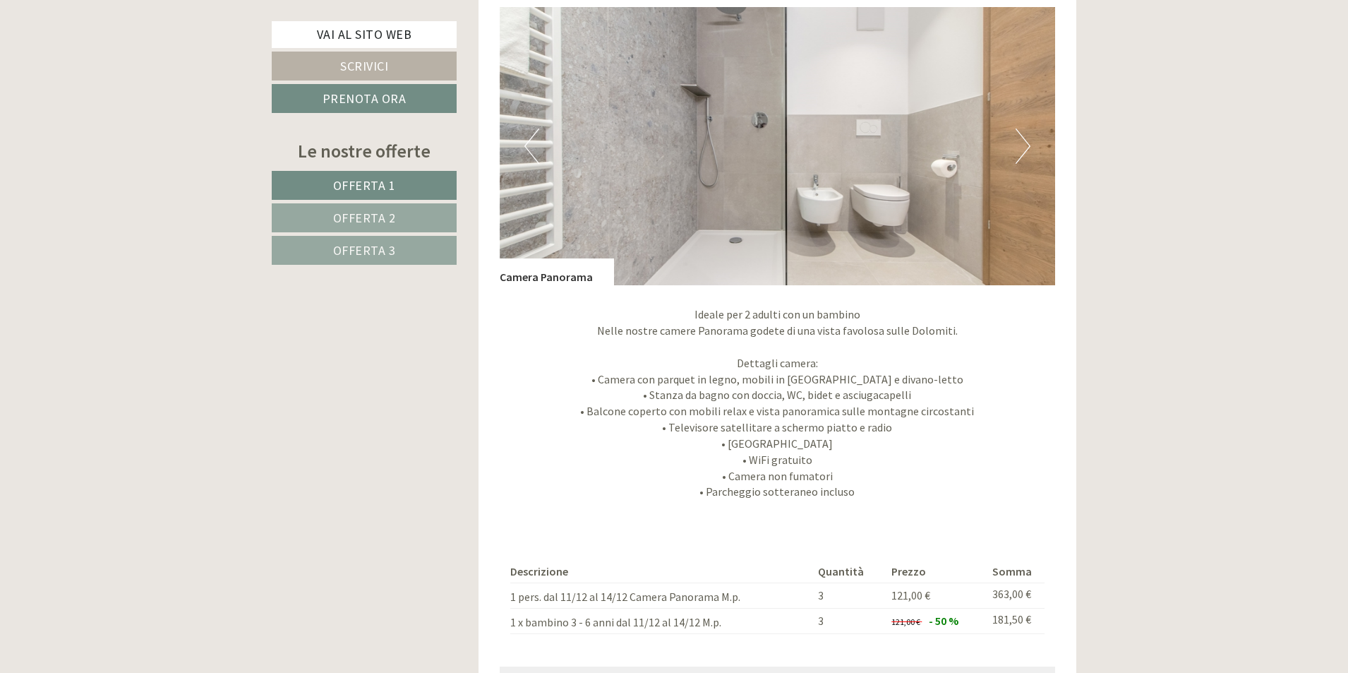
click at [1022, 147] on button "Next" at bounding box center [1023, 145] width 15 height 35
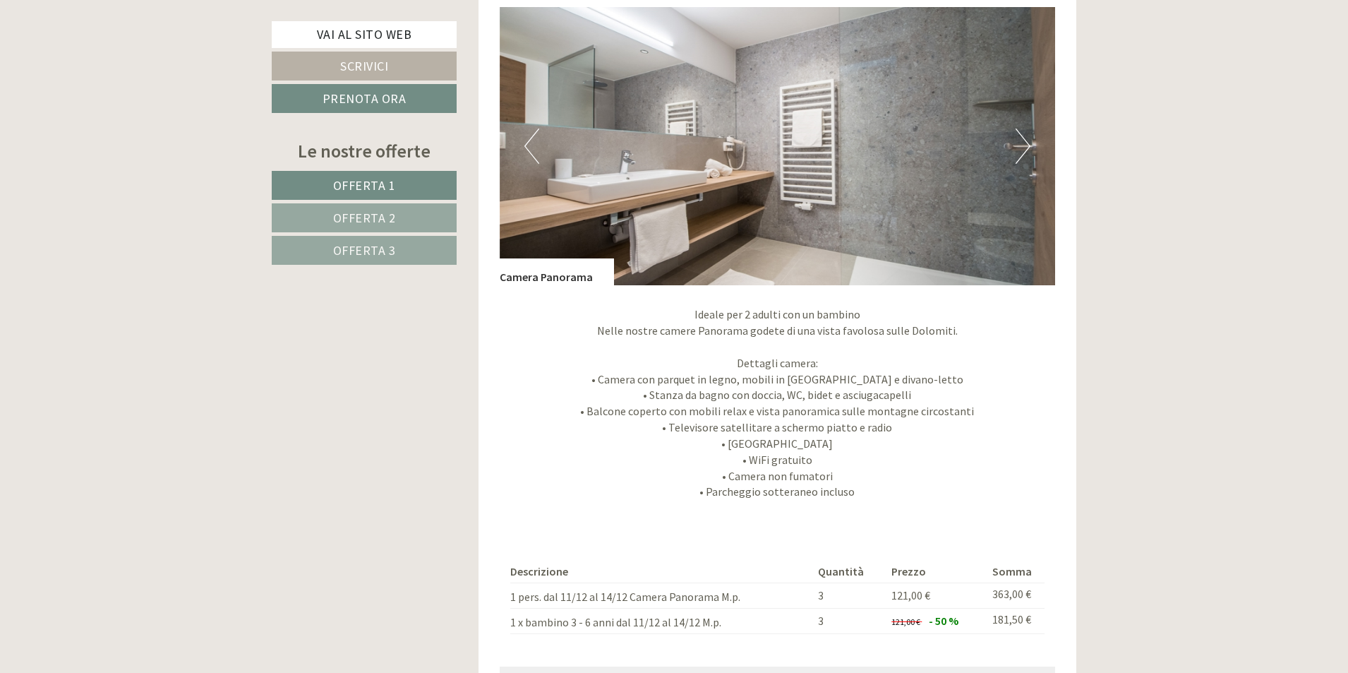
click at [1022, 147] on button "Next" at bounding box center [1023, 145] width 15 height 35
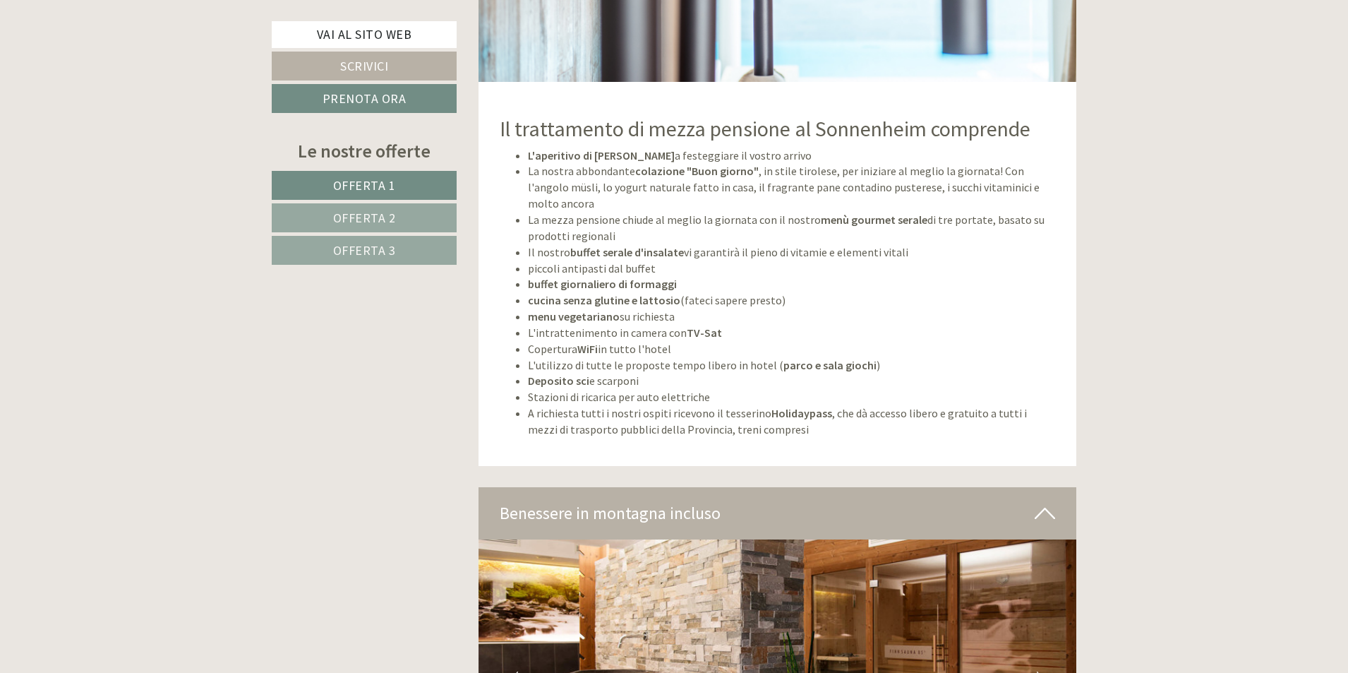
scroll to position [5224, 0]
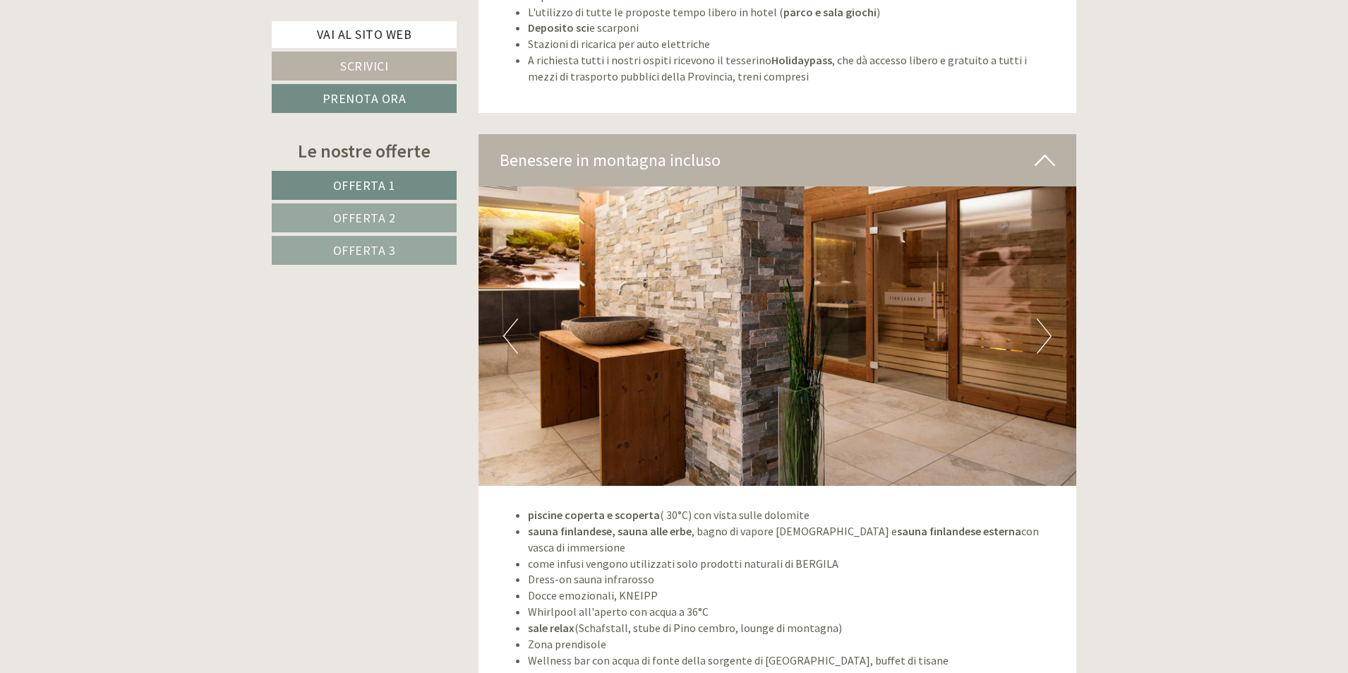
click at [1039, 326] on button "Next" at bounding box center [1044, 335] width 15 height 35
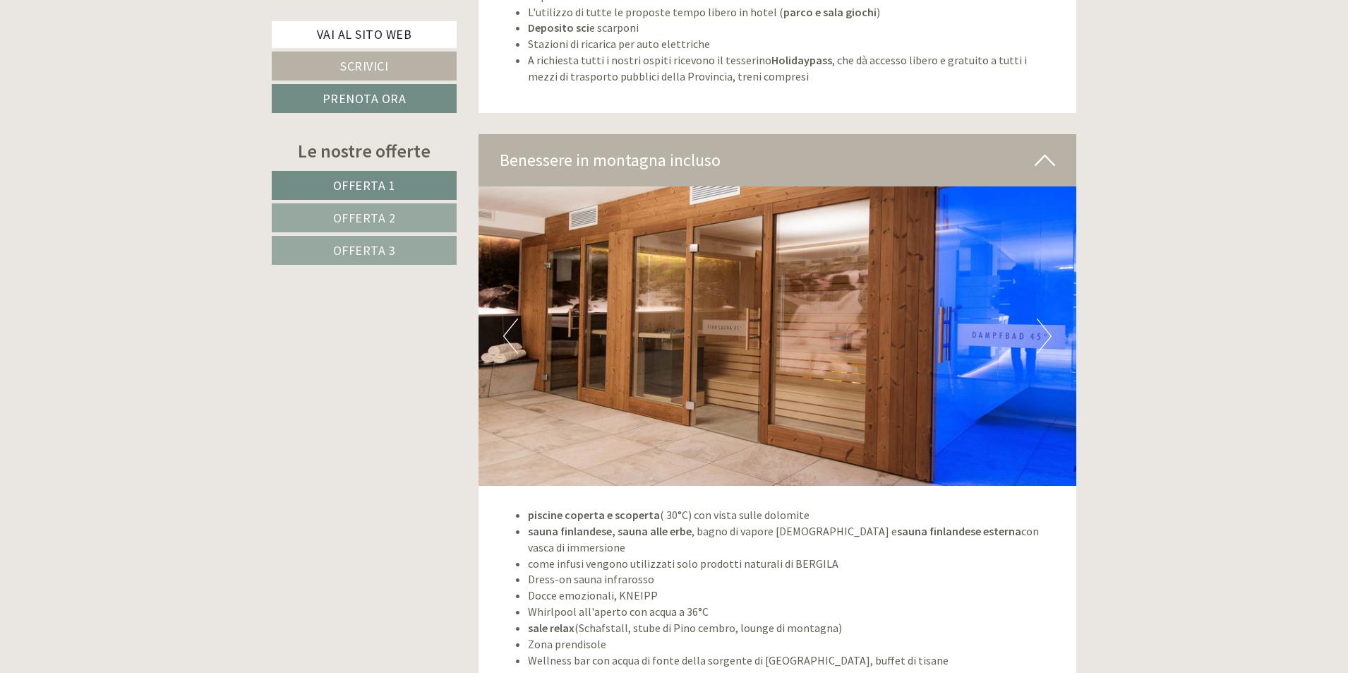
click at [1039, 326] on button "Next" at bounding box center [1044, 335] width 15 height 35
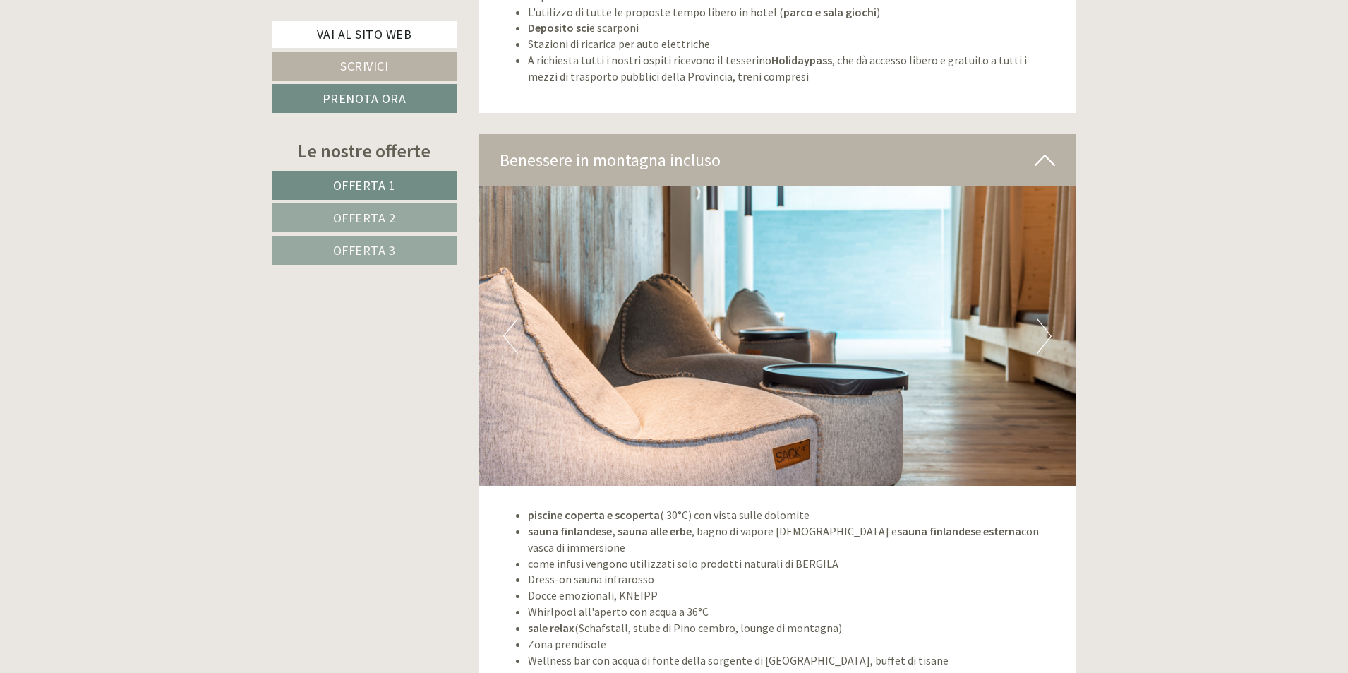
click at [1039, 326] on button "Next" at bounding box center [1044, 335] width 15 height 35
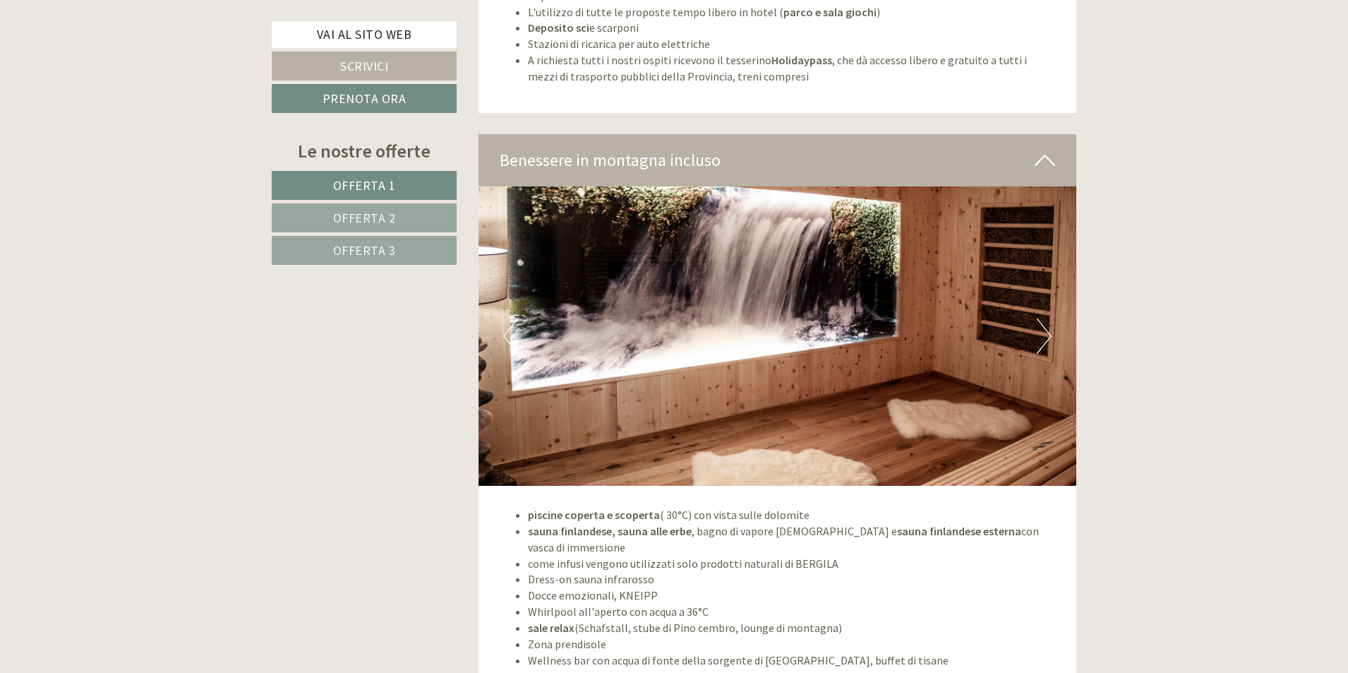
click at [1039, 326] on button "Next" at bounding box center [1044, 335] width 15 height 35
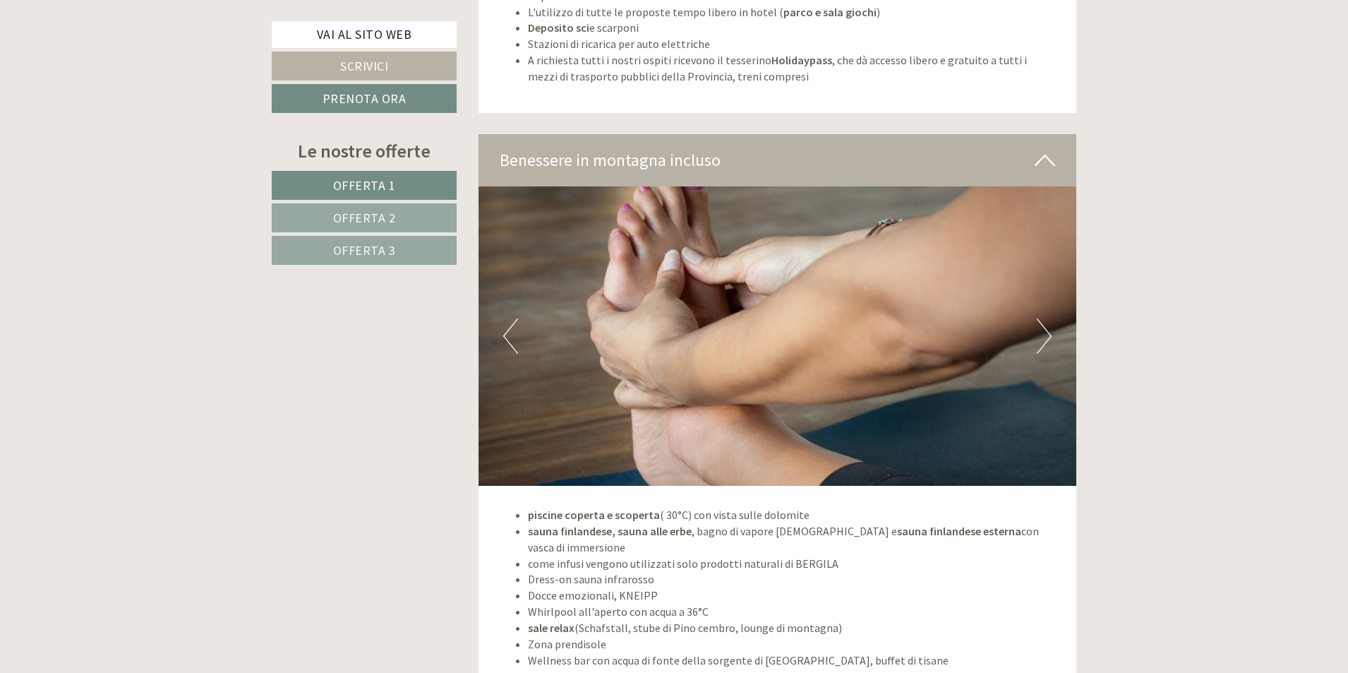
click at [1039, 326] on button "Next" at bounding box center [1044, 335] width 15 height 35
